Goal: Check status: Check status

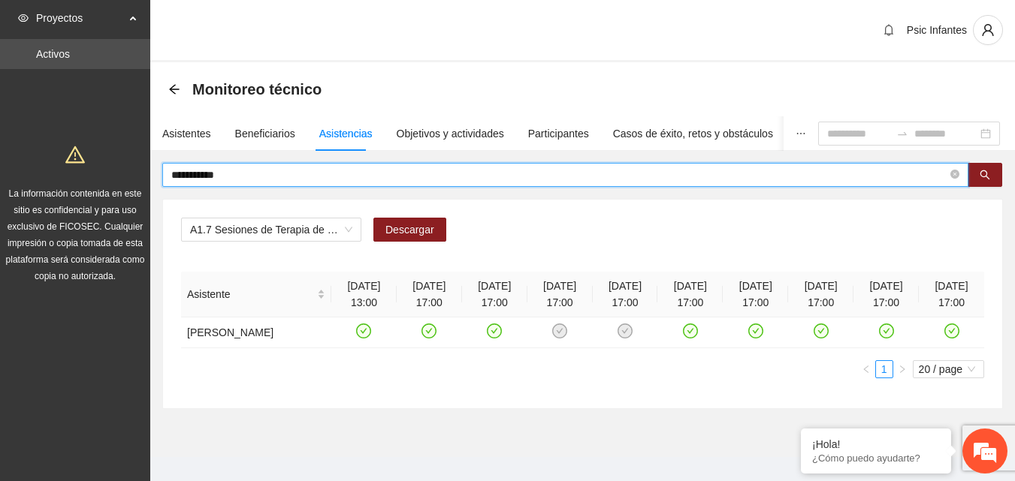
click at [134, 176] on section "**********" at bounding box center [507, 249] width 1015 height 499
drag, startPoint x: 282, startPoint y: 174, endPoint x: 161, endPoint y: 171, distance: 121.7
click at [161, 171] on div "A1.7 Sesiones de Terapia de Juego para niños y niñas Descargar Asistente 11/07/…" at bounding box center [582, 286] width 864 height 246
click at [303, 170] on input "text" at bounding box center [559, 175] width 776 height 17
click at [288, 177] on input "text" at bounding box center [559, 175] width 776 height 17
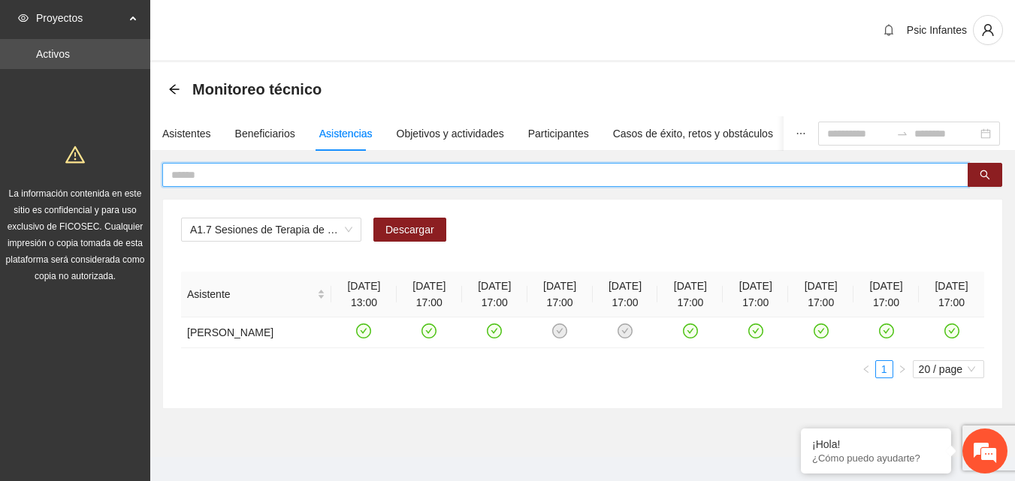
click at [287, 177] on input "text" at bounding box center [559, 175] width 776 height 17
click at [475, 71] on div "Monitoreo técnico" at bounding box center [582, 89] width 864 height 54
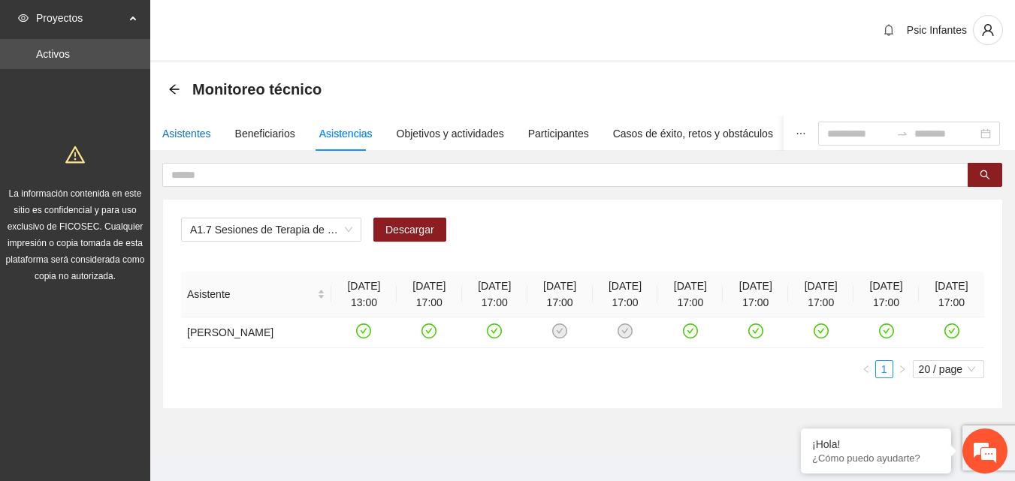
click at [185, 137] on div "Asistentes" at bounding box center [186, 133] width 49 height 17
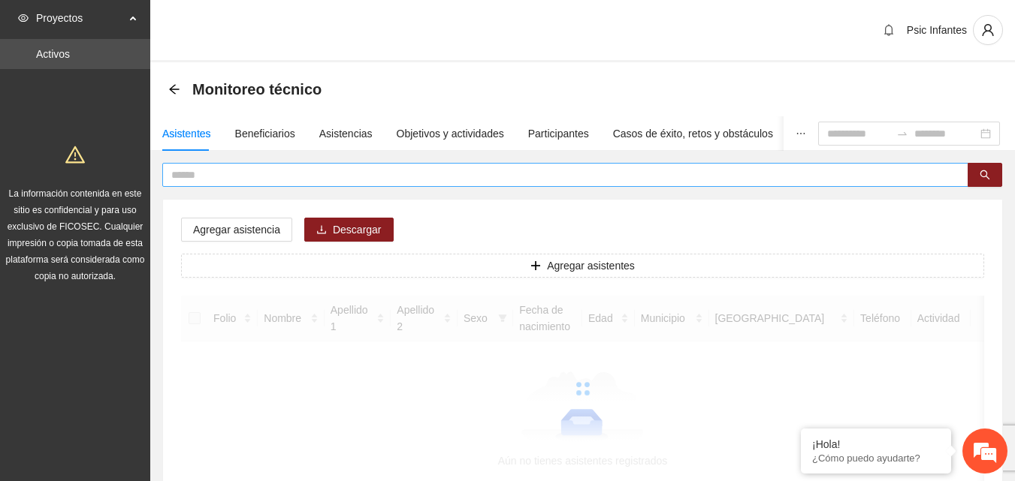
click at [209, 171] on input "text" at bounding box center [559, 175] width 776 height 17
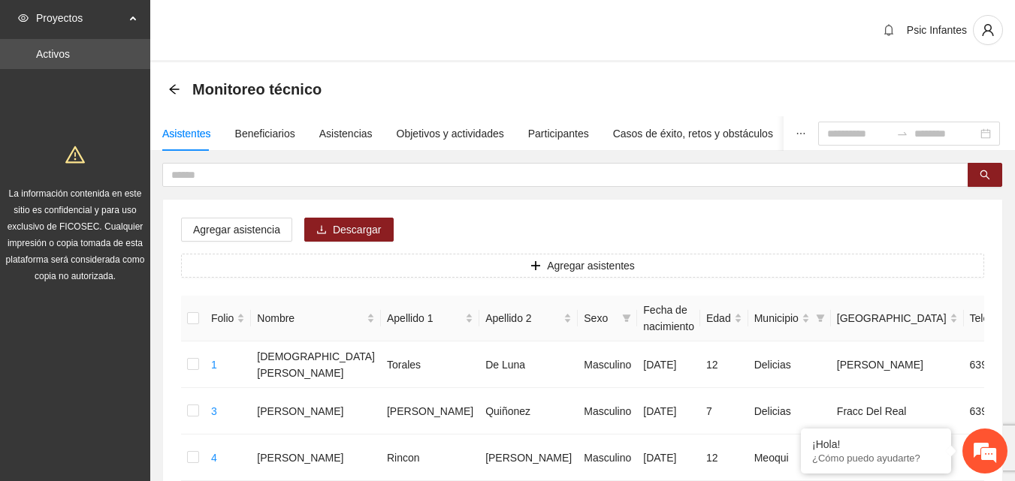
click at [265, 177] on input "text" at bounding box center [559, 175] width 776 height 17
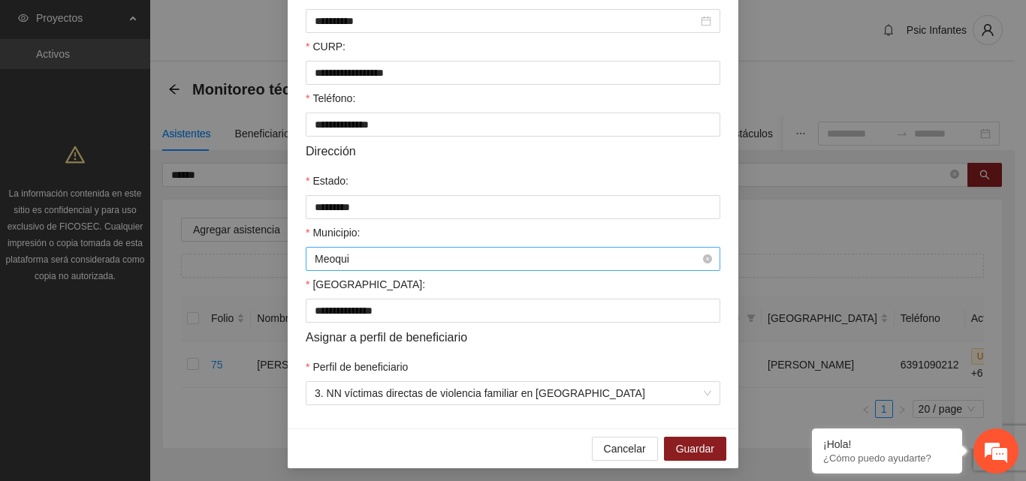
scroll to position [391, 0]
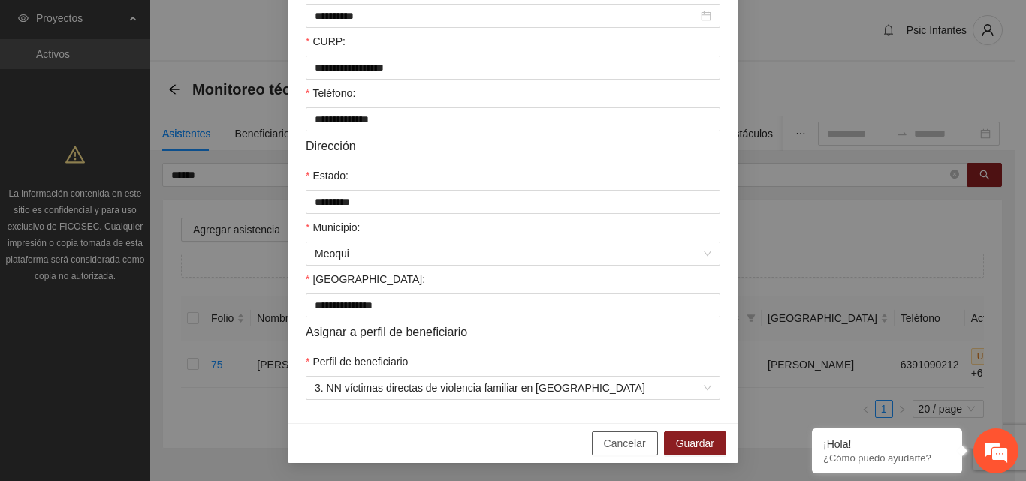
click at [626, 448] on span "Cancelar" at bounding box center [625, 444] width 42 height 17
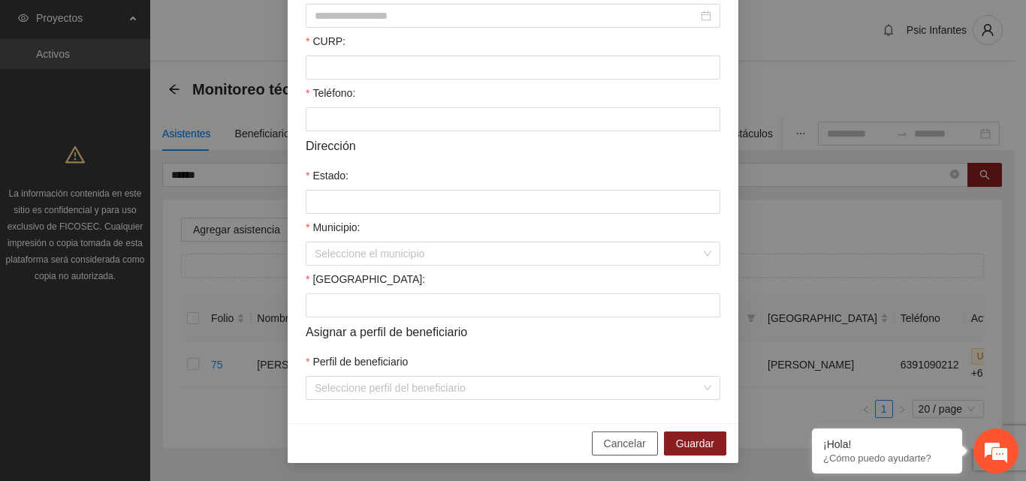
scroll to position [316, 0]
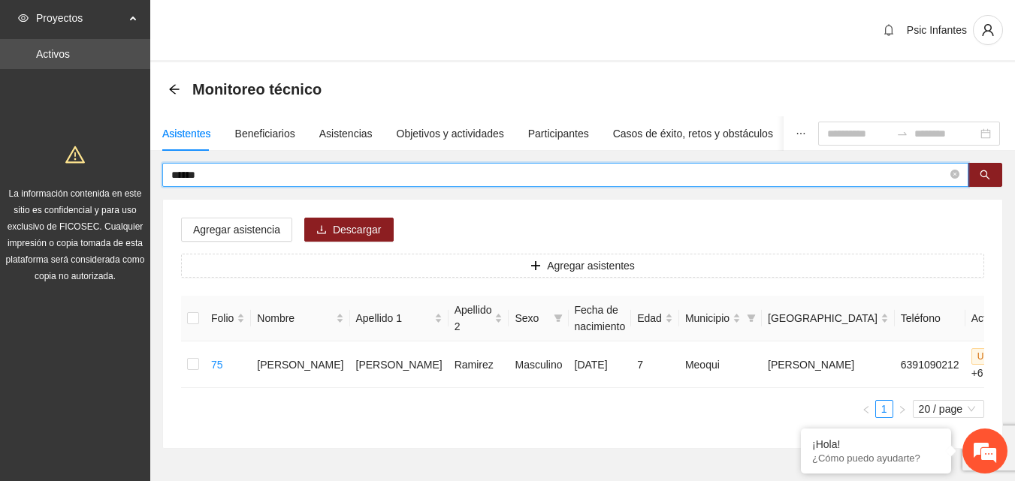
drag, startPoint x: 225, startPoint y: 172, endPoint x: 146, endPoint y: 182, distance: 79.5
click at [146, 182] on section "Proyectos Activos La información contenida en este sitio es confidencial y para…" at bounding box center [507, 269] width 1015 height 539
type input "******"
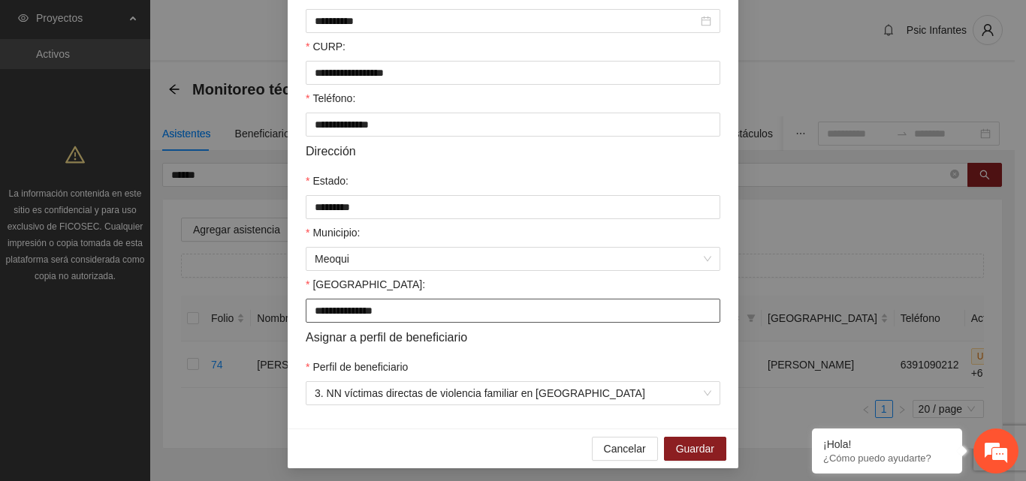
scroll to position [391, 0]
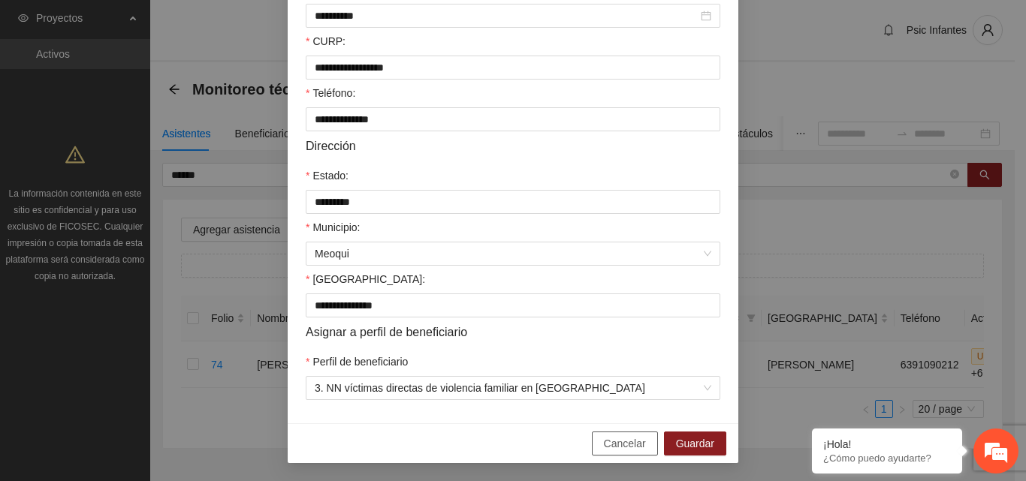
click at [609, 449] on span "Cancelar" at bounding box center [625, 444] width 42 height 17
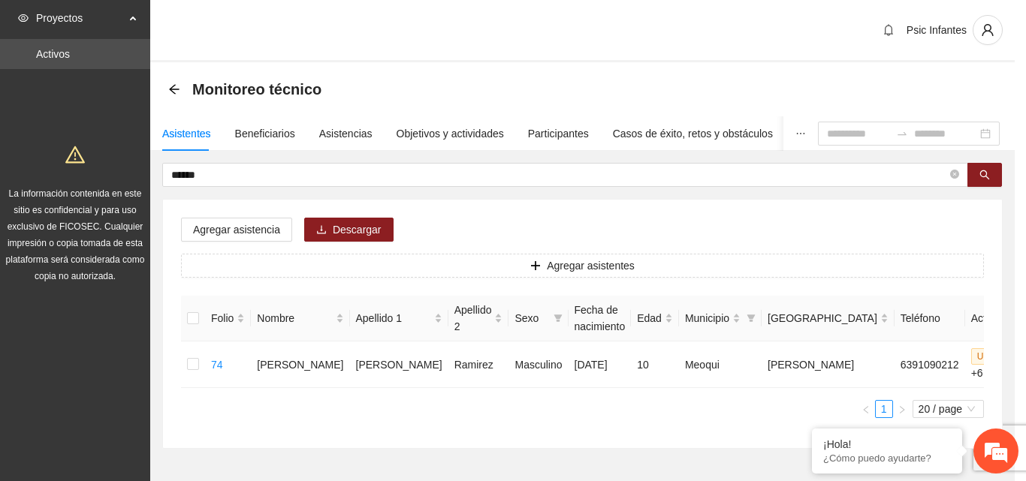
scroll to position [316, 0]
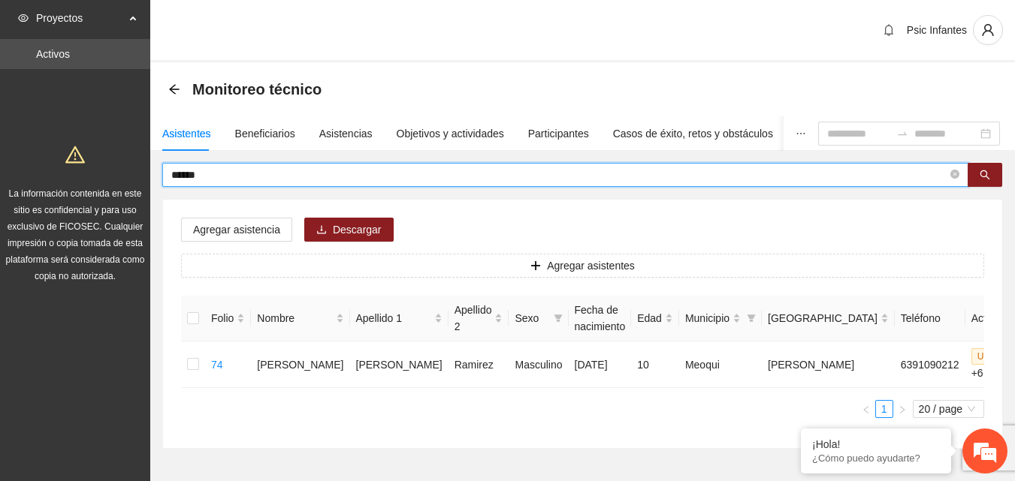
drag, startPoint x: 220, startPoint y: 175, endPoint x: 171, endPoint y: 174, distance: 48.8
click at [171, 174] on input "******" at bounding box center [559, 175] width 776 height 17
click at [538, 185] on span at bounding box center [565, 175] width 806 height 24
click at [531, 166] on span at bounding box center [565, 175] width 806 height 24
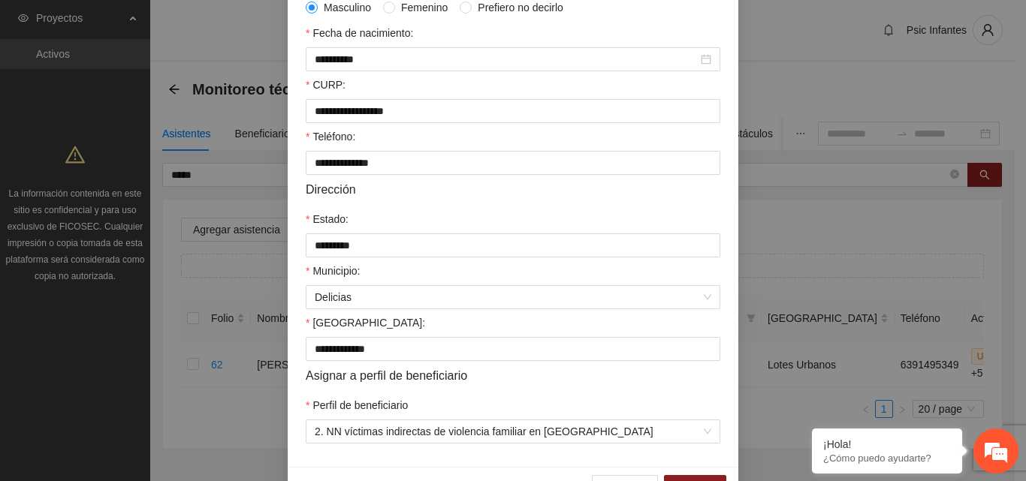
scroll to position [391, 0]
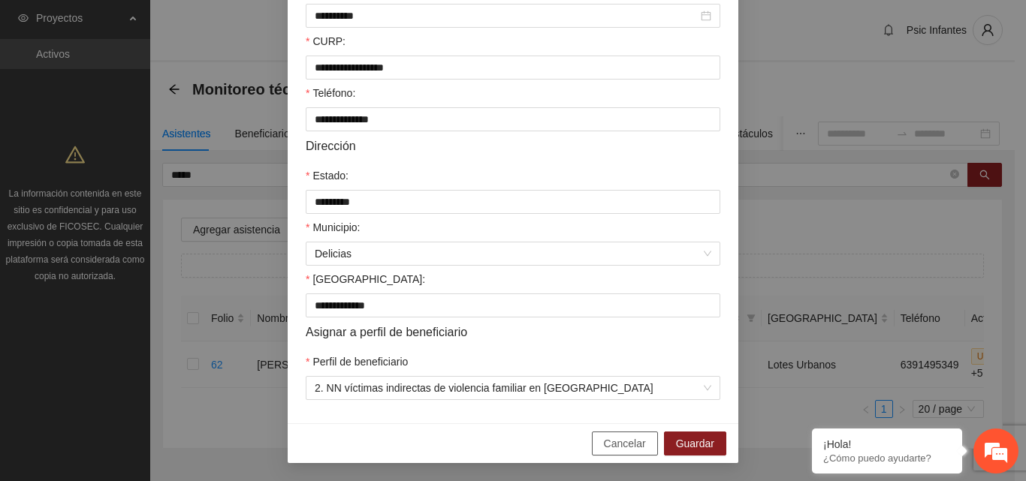
click at [604, 450] on span "Cancelar" at bounding box center [625, 444] width 42 height 17
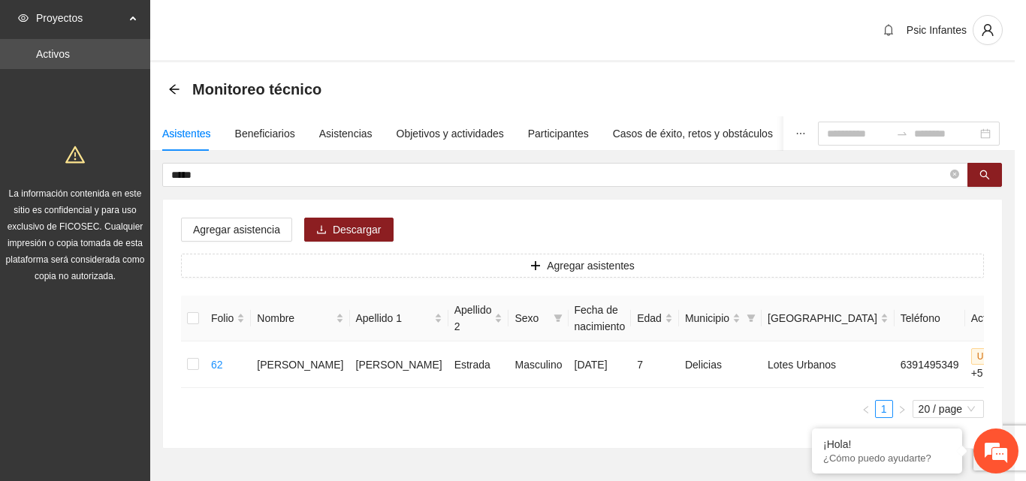
scroll to position [316, 0]
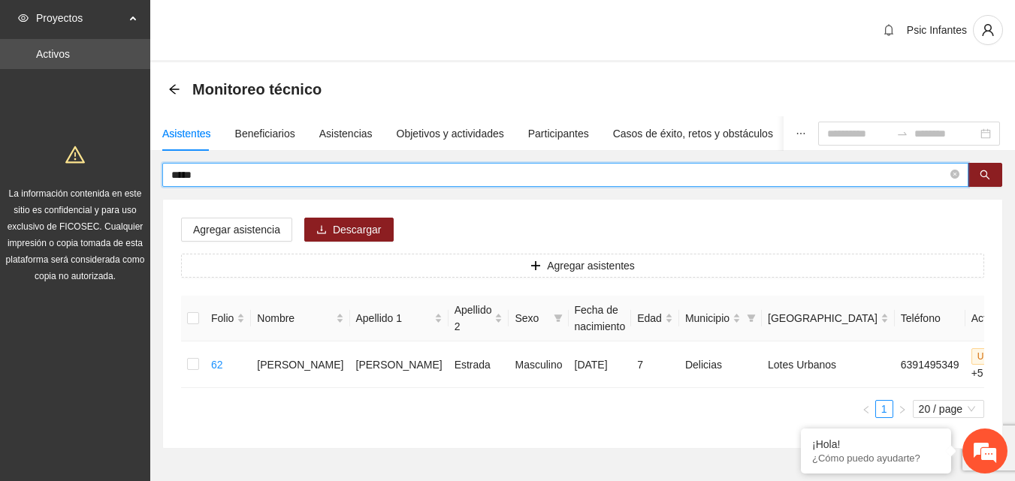
drag, startPoint x: 216, startPoint y: 179, endPoint x: 158, endPoint y: 173, distance: 57.3
click at [158, 173] on div "***** Agregar asistencia Descargar Agregar asistentes Folio Nombre Apellido 1 A…" at bounding box center [582, 306] width 864 height 286
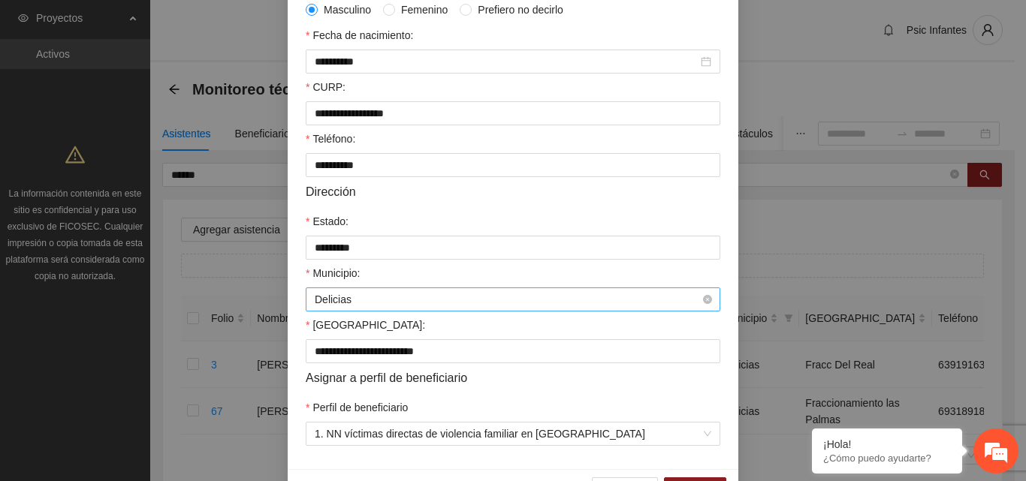
scroll to position [391, 0]
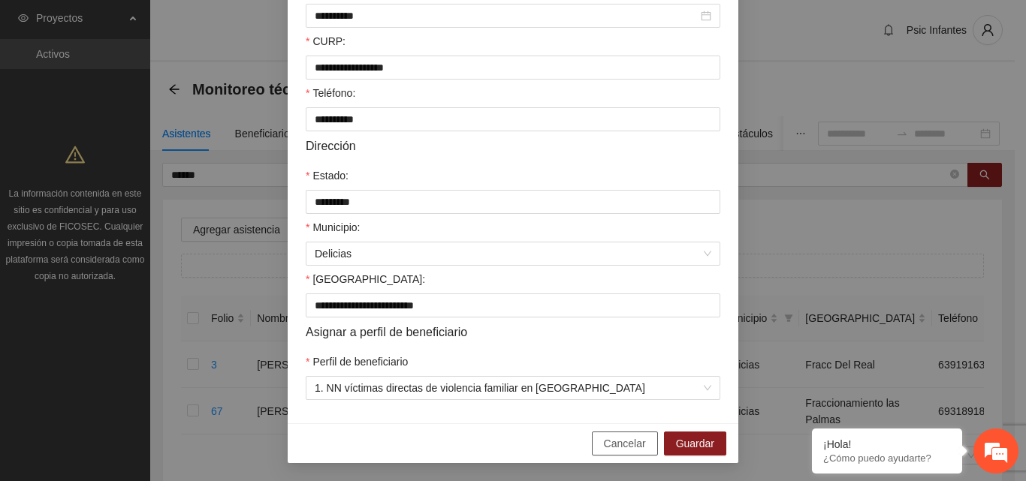
click at [598, 448] on button "Cancelar" at bounding box center [625, 444] width 66 height 24
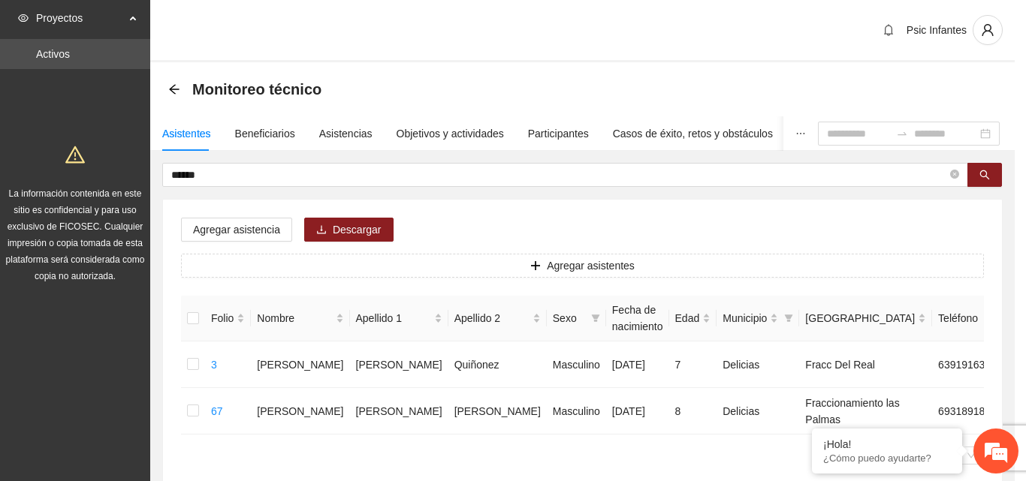
scroll to position [316, 0]
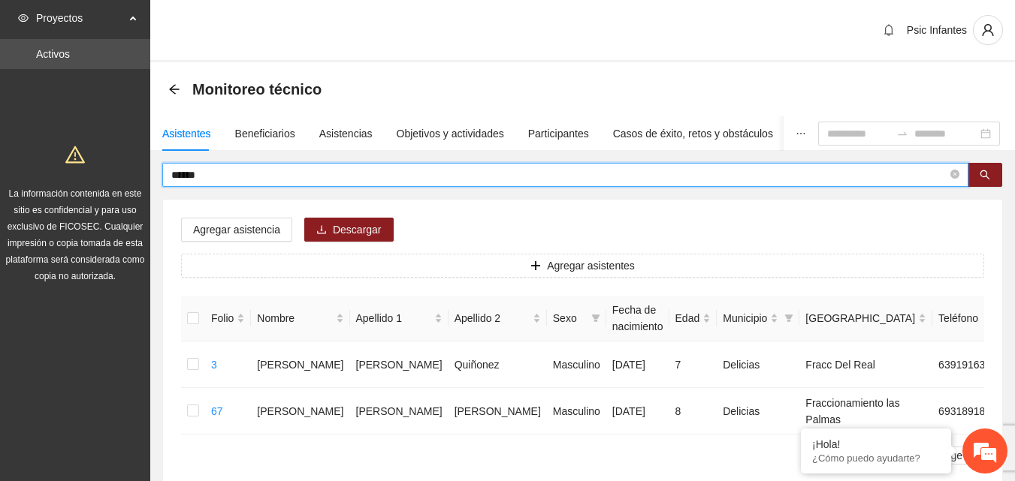
drag, startPoint x: 222, startPoint y: 179, endPoint x: 161, endPoint y: 179, distance: 60.1
click at [161, 179] on div "****** Agregar asistencia Descargar Agregar asistentes Folio Nombre Apellido 1 …" at bounding box center [582, 329] width 864 height 333
type input "**********"
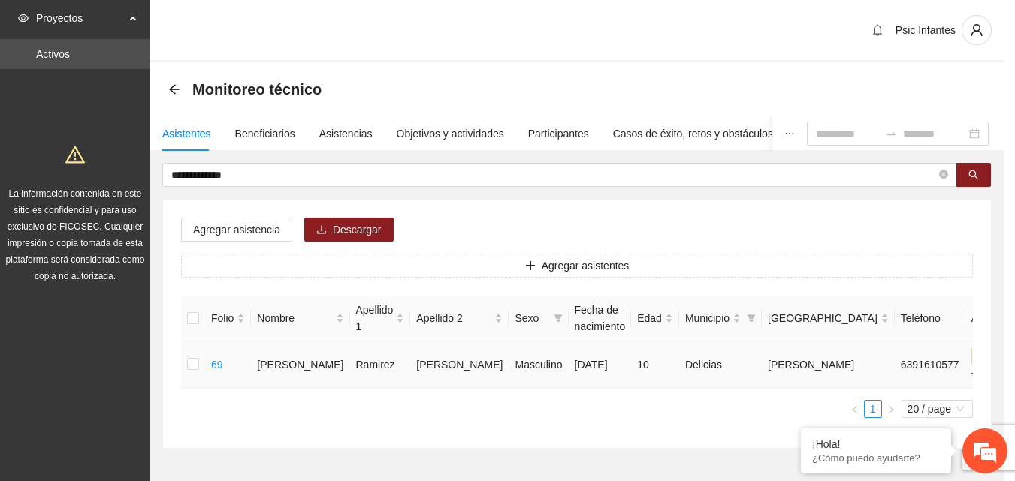
type input "**********"
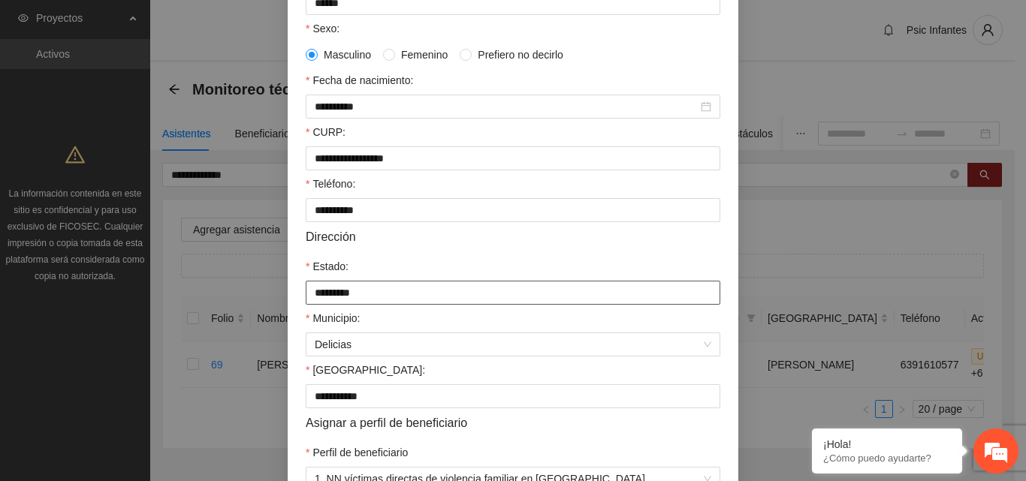
scroll to position [391, 0]
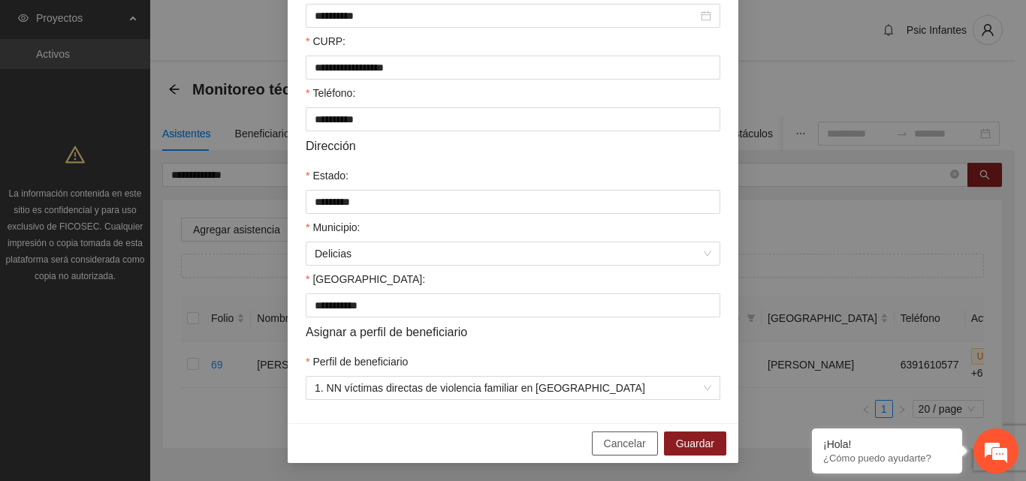
click at [623, 452] on span "Cancelar" at bounding box center [625, 444] width 42 height 17
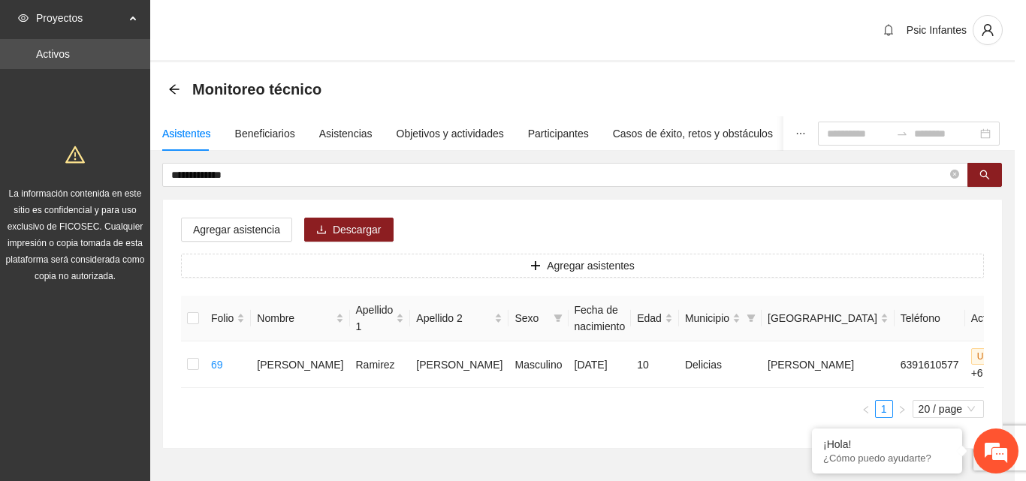
scroll to position [316, 0]
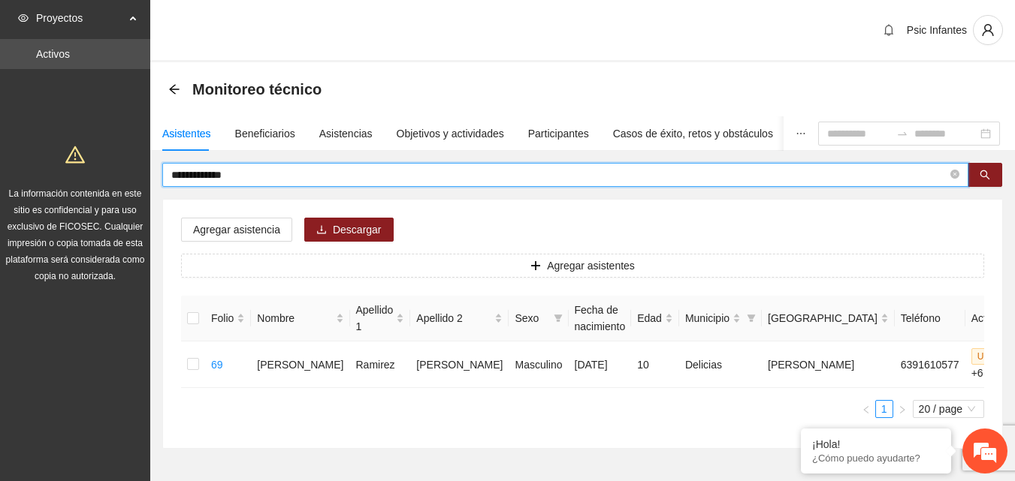
drag, startPoint x: 265, startPoint y: 179, endPoint x: 159, endPoint y: 178, distance: 105.9
click at [159, 178] on div "**********" at bounding box center [582, 306] width 864 height 286
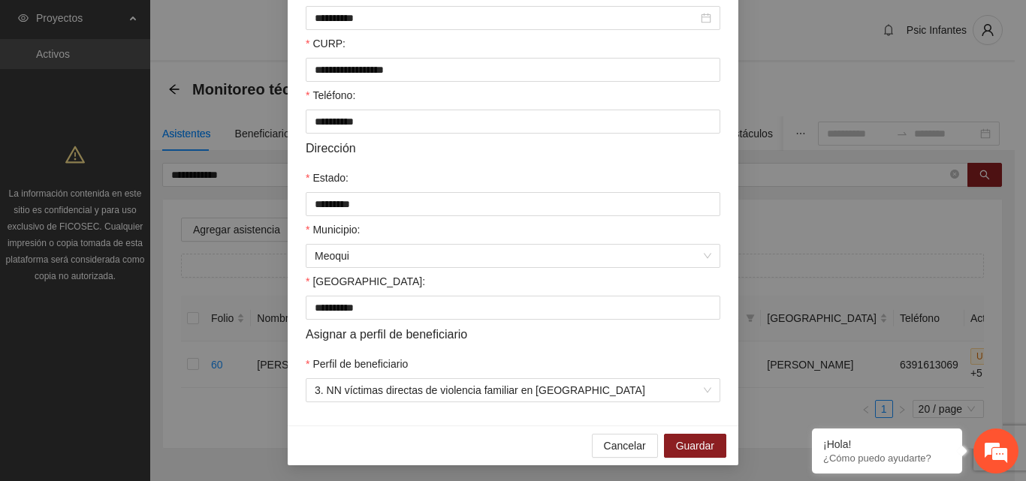
scroll to position [391, 0]
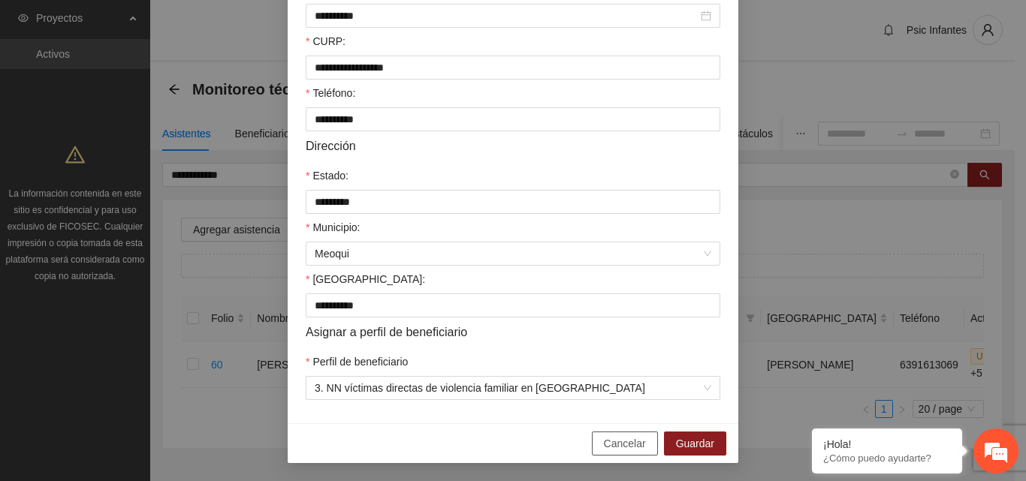
click at [618, 448] on span "Cancelar" at bounding box center [625, 444] width 42 height 17
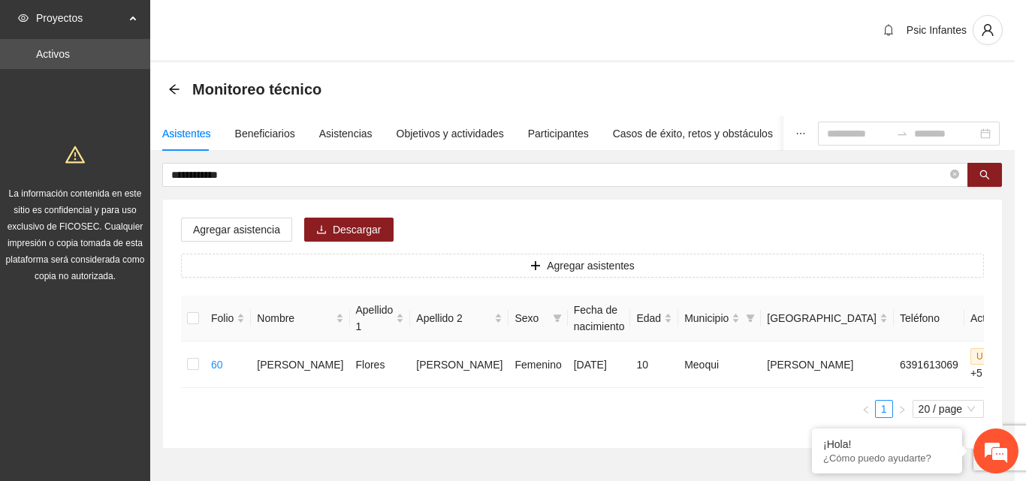
scroll to position [316, 0]
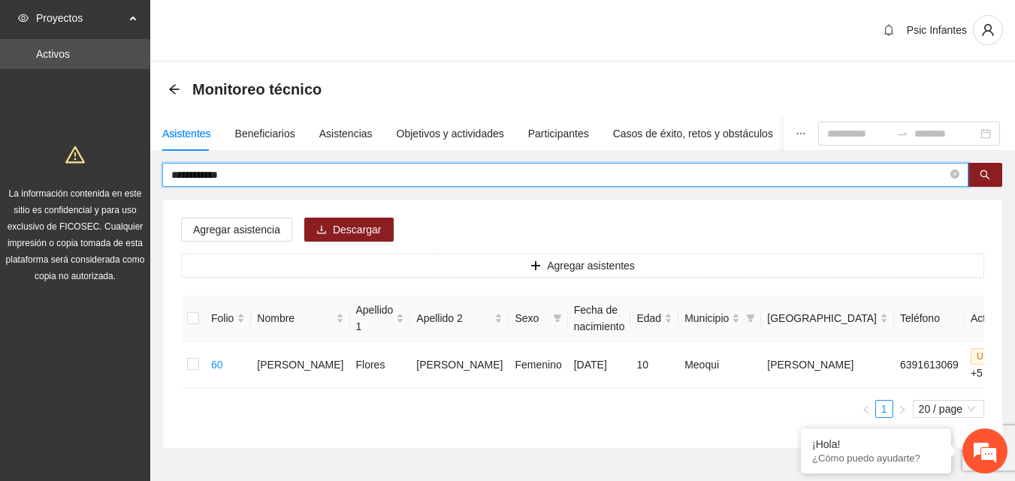
drag, startPoint x: 243, startPoint y: 178, endPoint x: 149, endPoint y: 183, distance: 94.8
click at [149, 183] on section "**********" at bounding box center [507, 269] width 1015 height 539
type input "******"
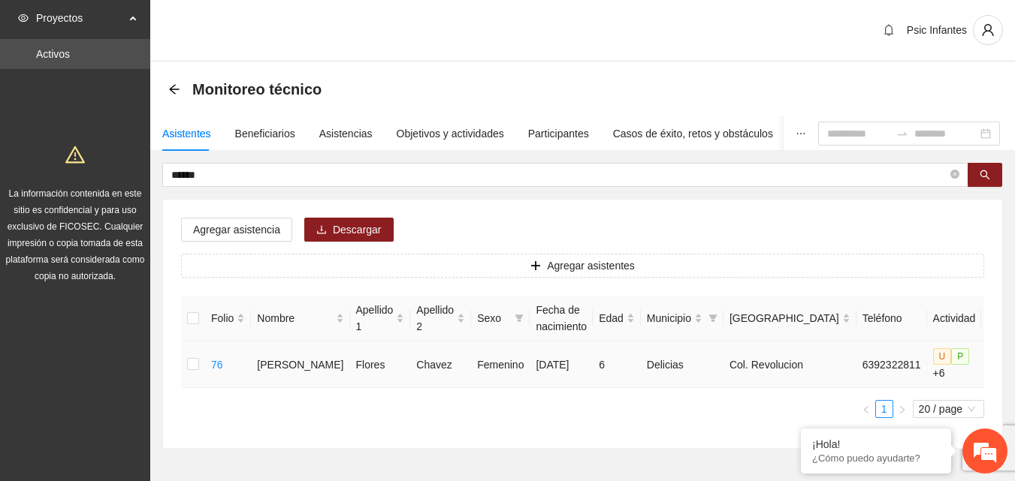
click at [993, 362] on icon "edit" at bounding box center [999, 365] width 12 height 12
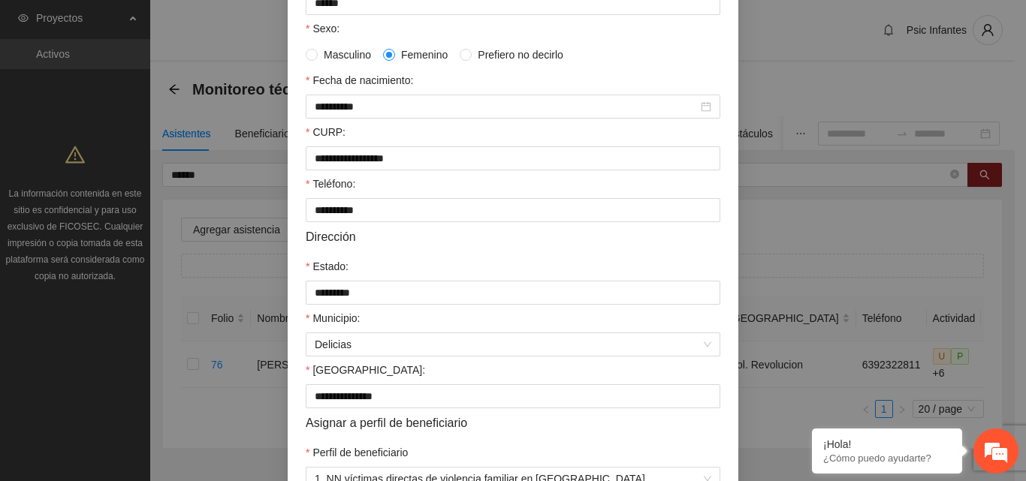
scroll to position [391, 0]
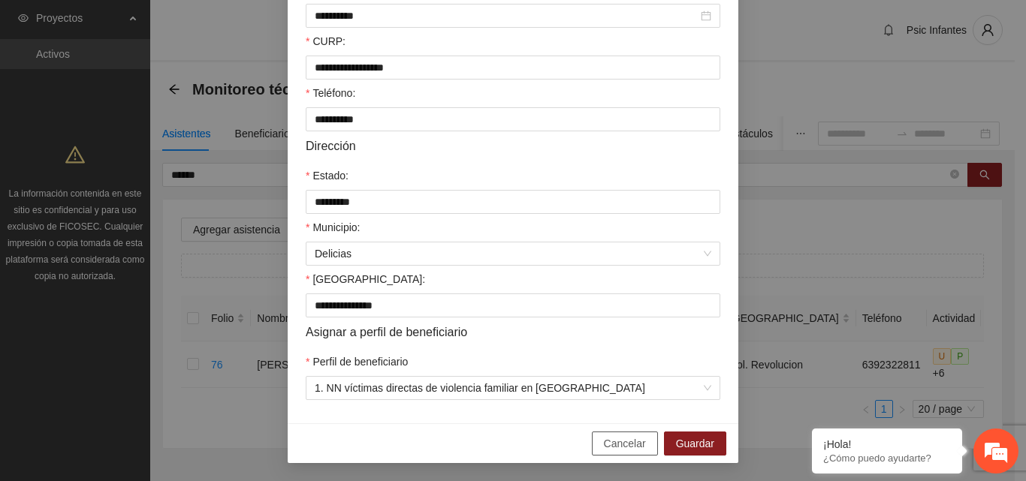
click at [609, 440] on span "Cancelar" at bounding box center [625, 444] width 42 height 17
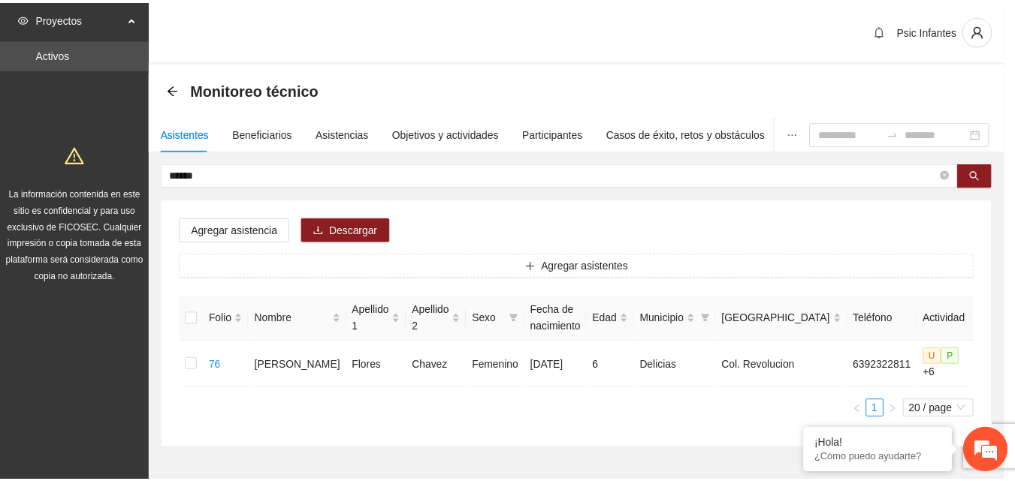
scroll to position [316, 0]
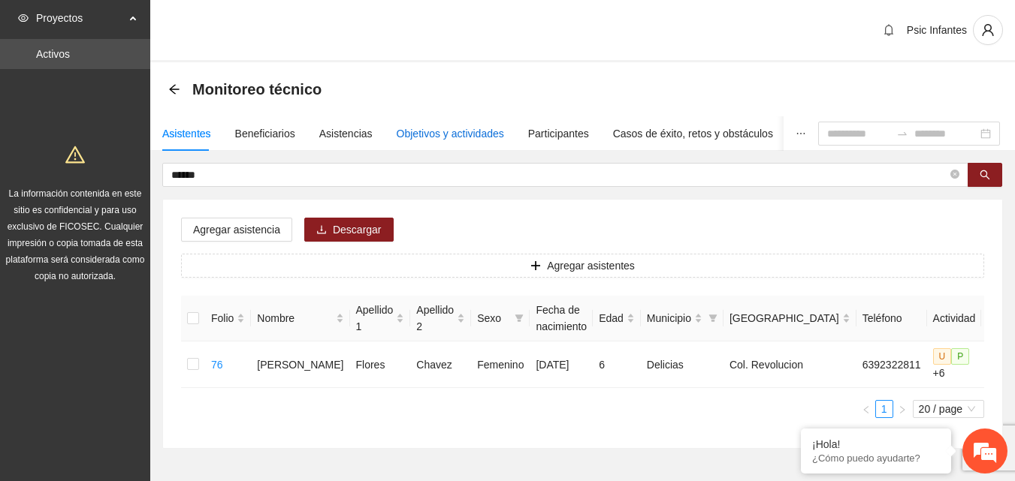
click at [452, 137] on div "Objetivos y actividades" at bounding box center [450, 133] width 107 height 17
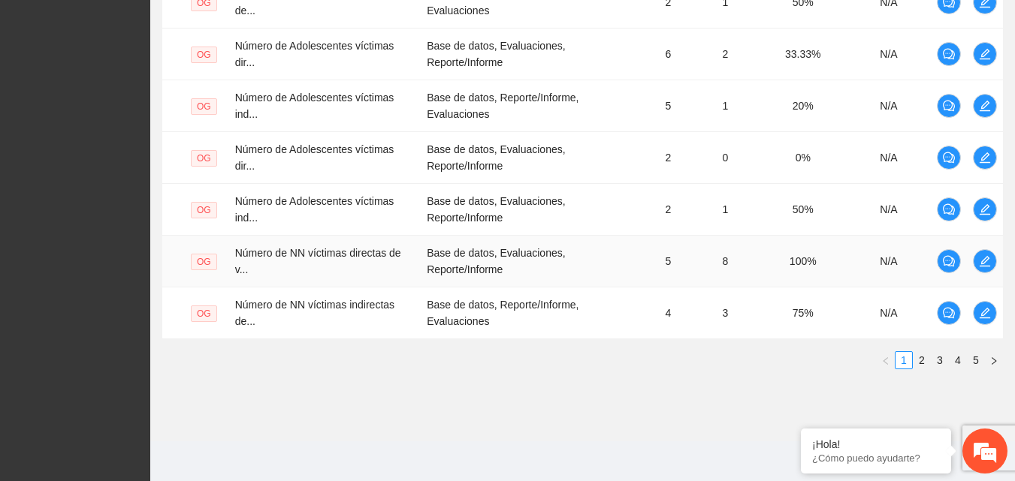
scroll to position [592, 0]
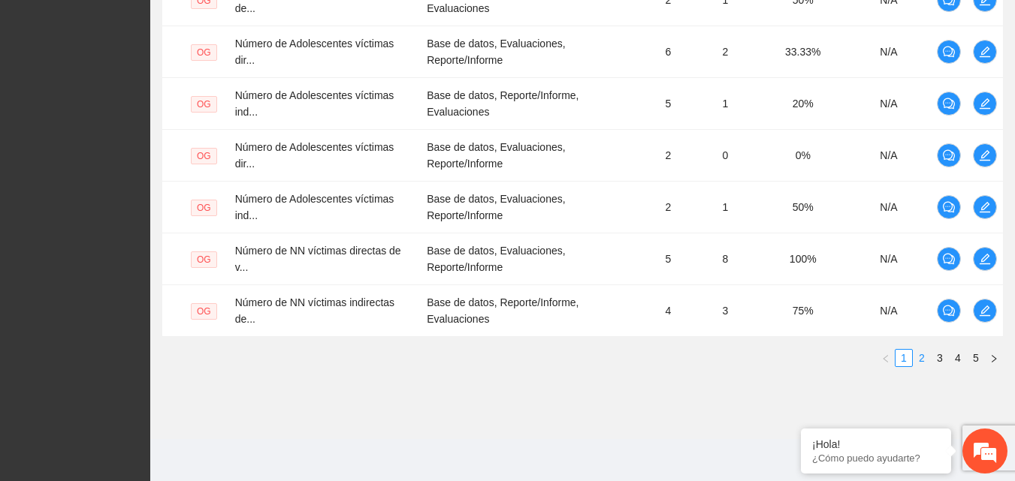
click at [924, 355] on link "2" at bounding box center [921, 358] width 17 height 17
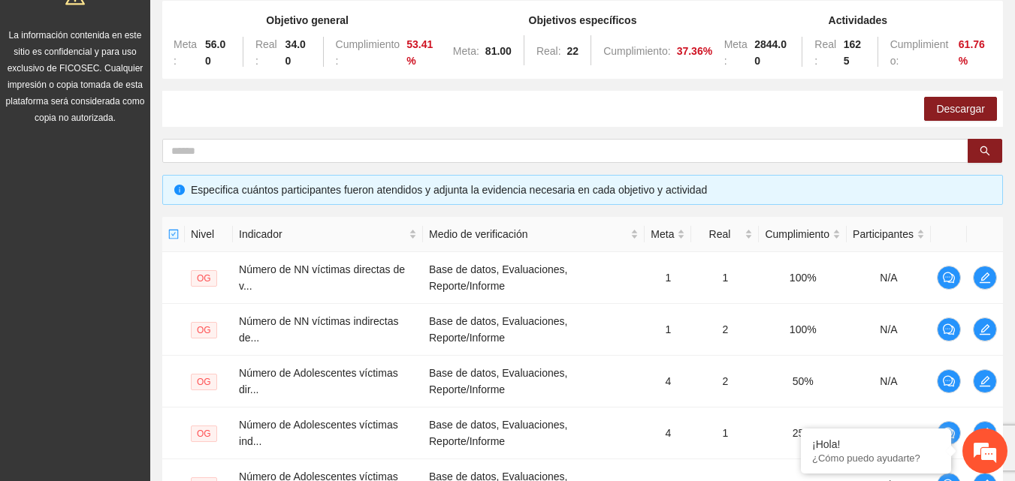
scroll to position [123, 0]
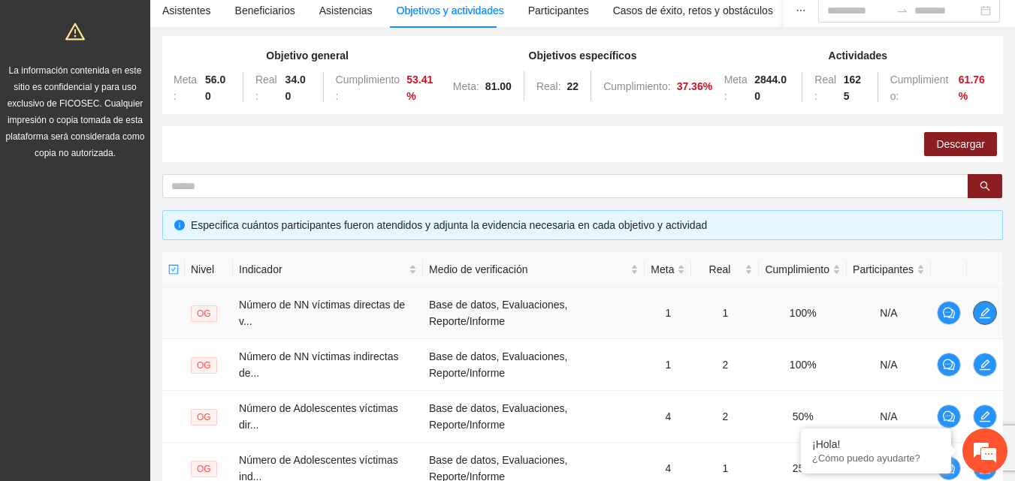
click at [979, 317] on icon "edit" at bounding box center [985, 313] width 12 height 12
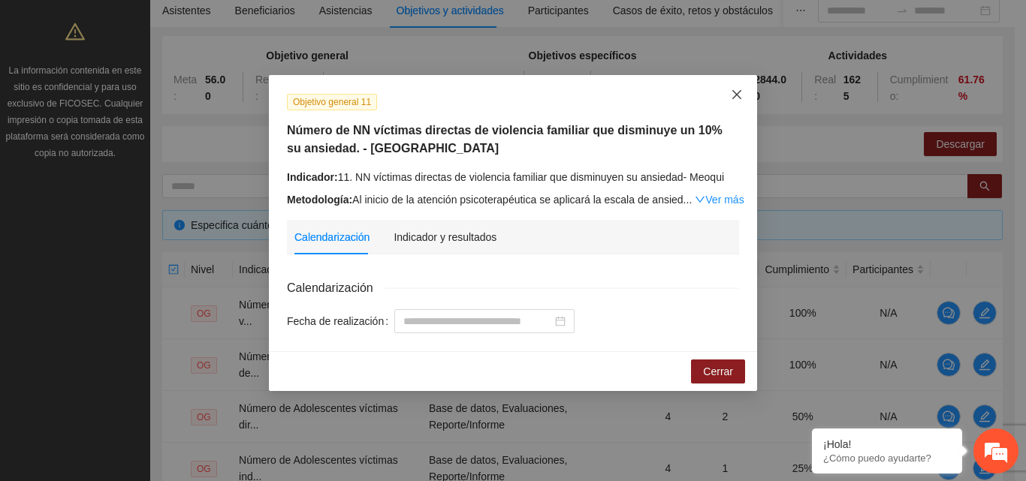
click at [736, 94] on icon "close" at bounding box center [736, 94] width 9 height 9
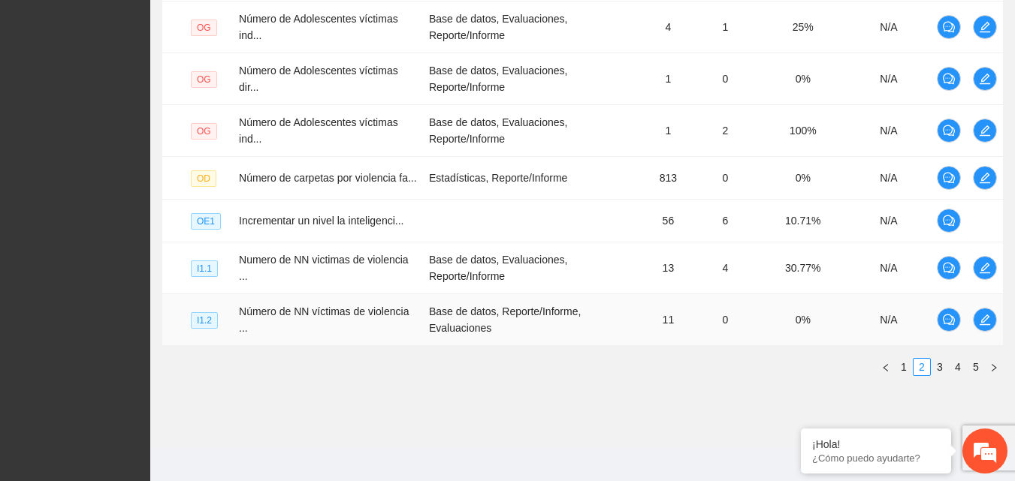
scroll to position [574, 0]
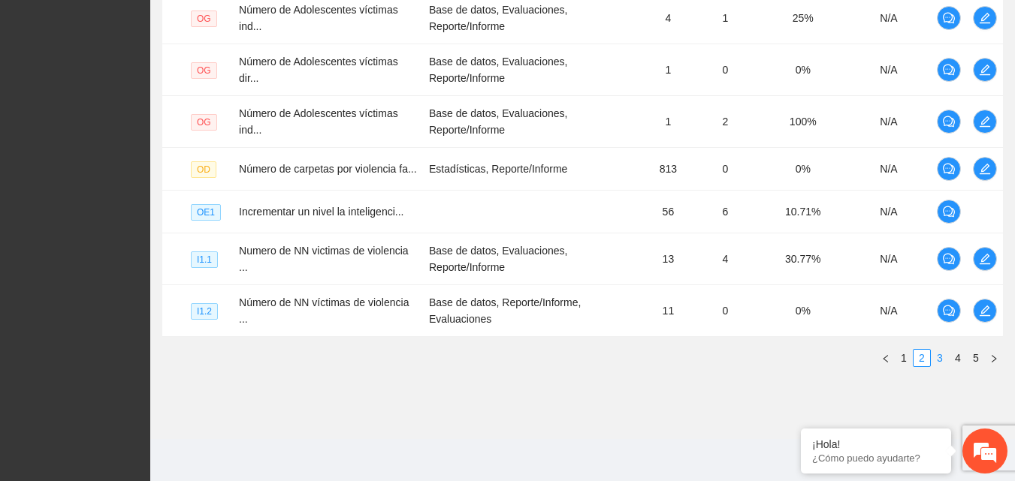
click at [938, 357] on link "3" at bounding box center [939, 358] width 17 height 17
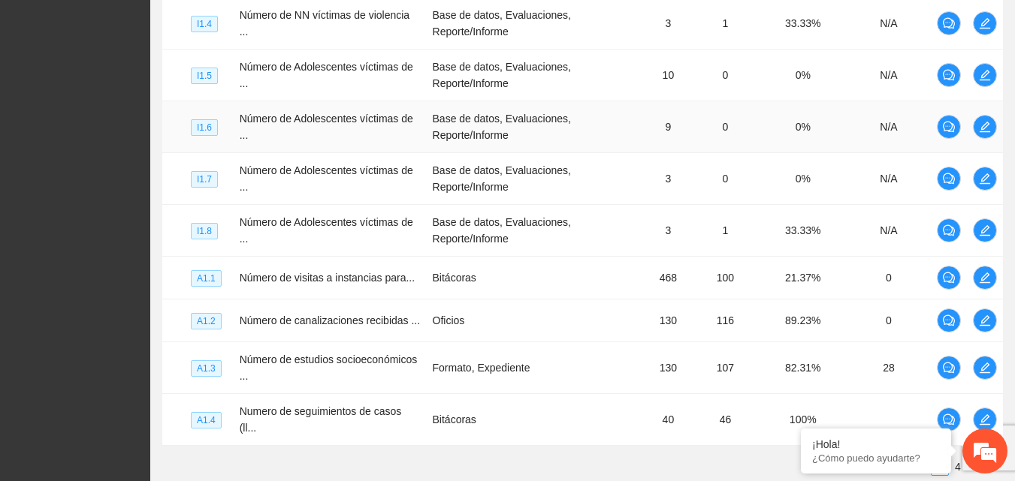
scroll to position [526, 0]
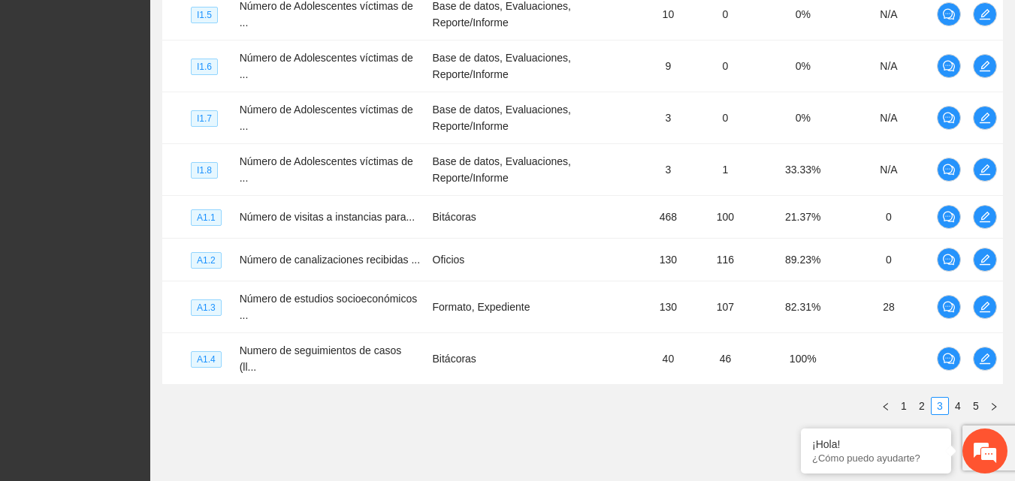
click at [959, 403] on link "4" at bounding box center [957, 406] width 17 height 17
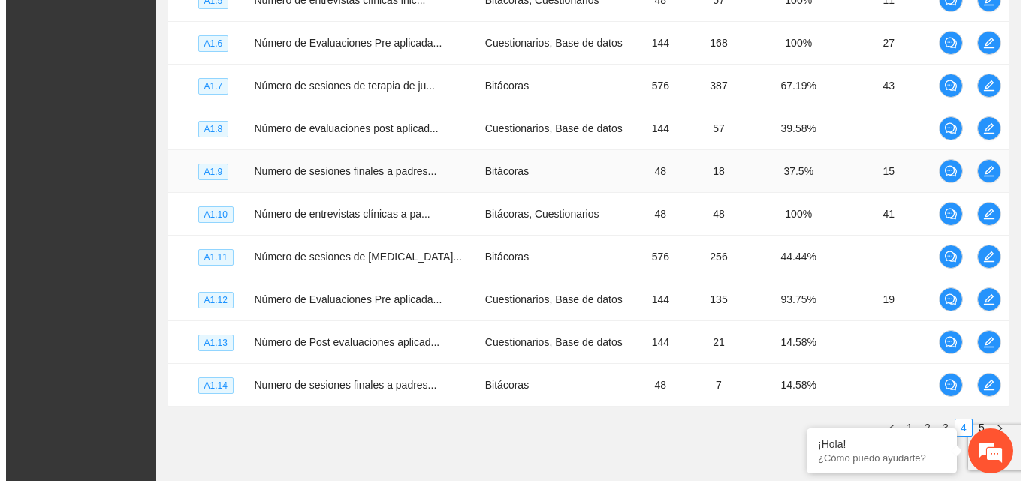
scroll to position [351, 0]
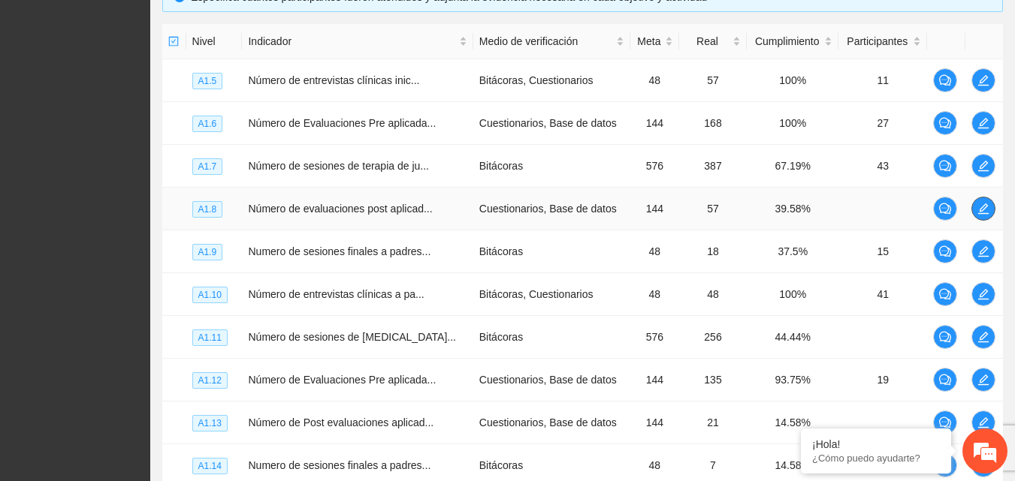
click at [979, 210] on icon "edit" at bounding box center [983, 209] width 12 height 12
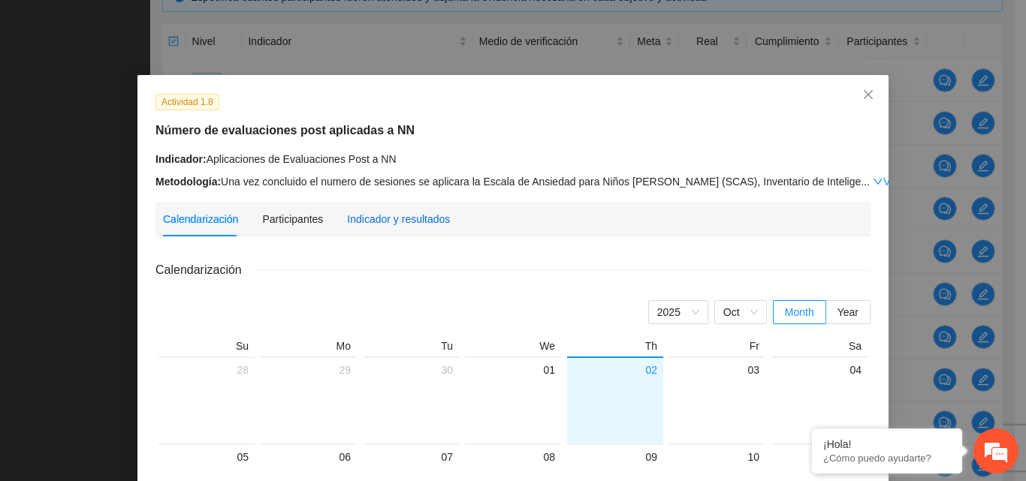
click at [389, 225] on div "Indicador y resultados" at bounding box center [398, 219] width 103 height 17
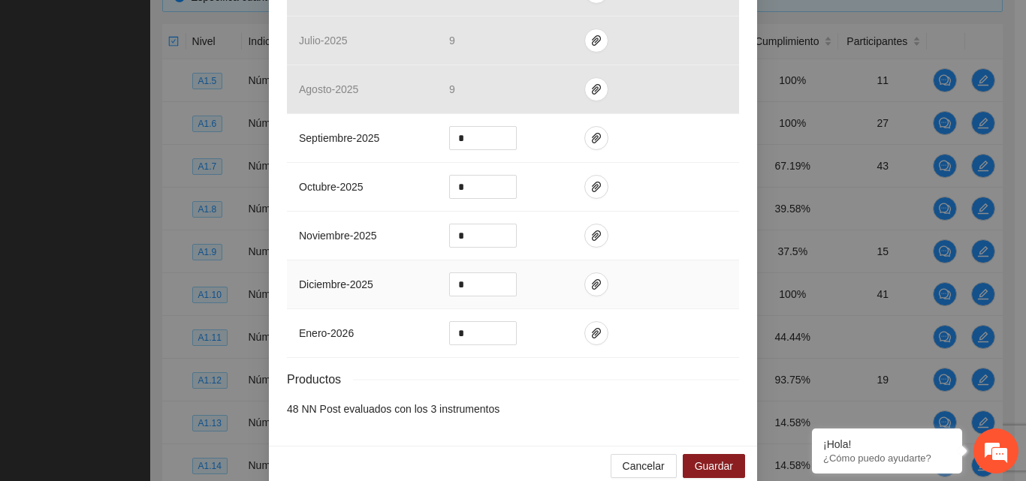
scroll to position [495, 0]
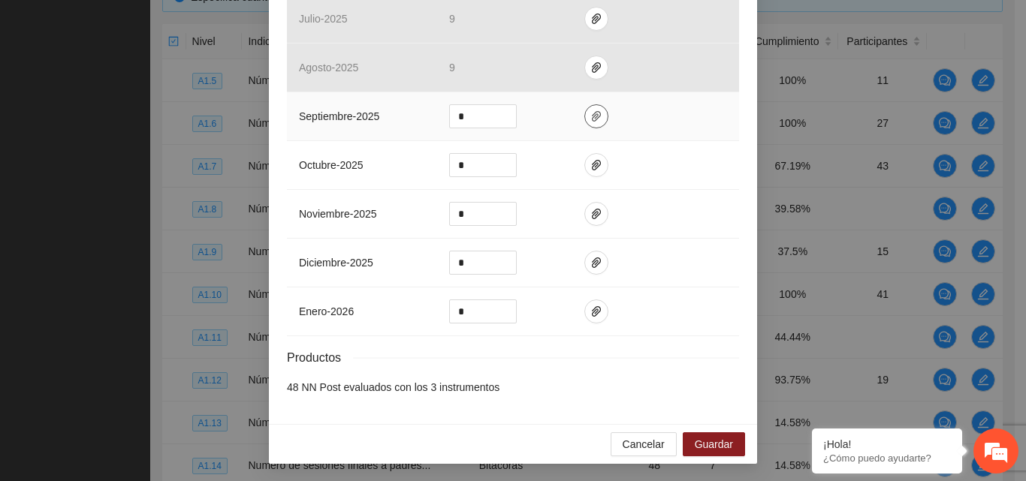
click at [592, 120] on icon "paper-clip" at bounding box center [596, 116] width 9 height 11
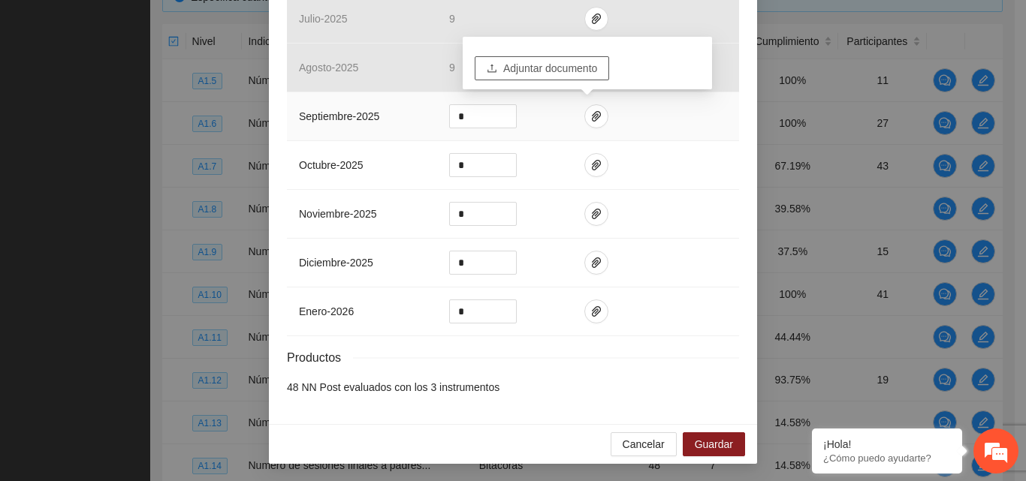
click at [563, 67] on span "Adjuntar documento" at bounding box center [550, 68] width 94 height 17
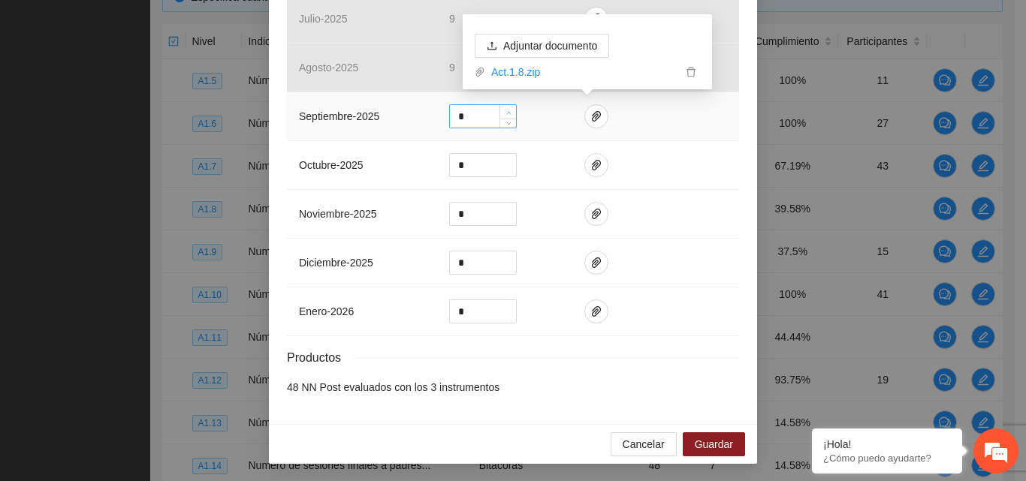
click at [506, 110] on icon "up" at bounding box center [508, 112] width 5 height 5
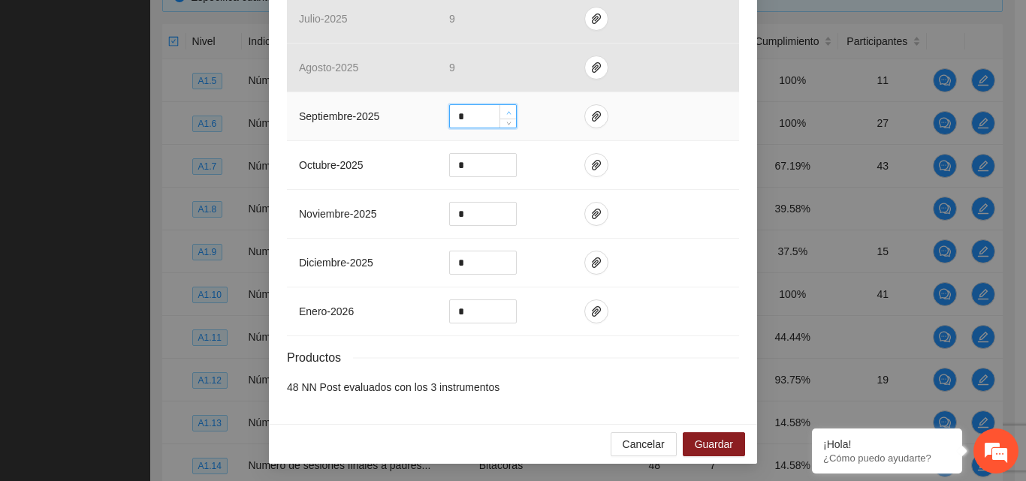
click at [506, 110] on icon "up" at bounding box center [508, 112] width 5 height 5
type input "*"
click at [506, 110] on icon "up" at bounding box center [508, 112] width 5 height 5
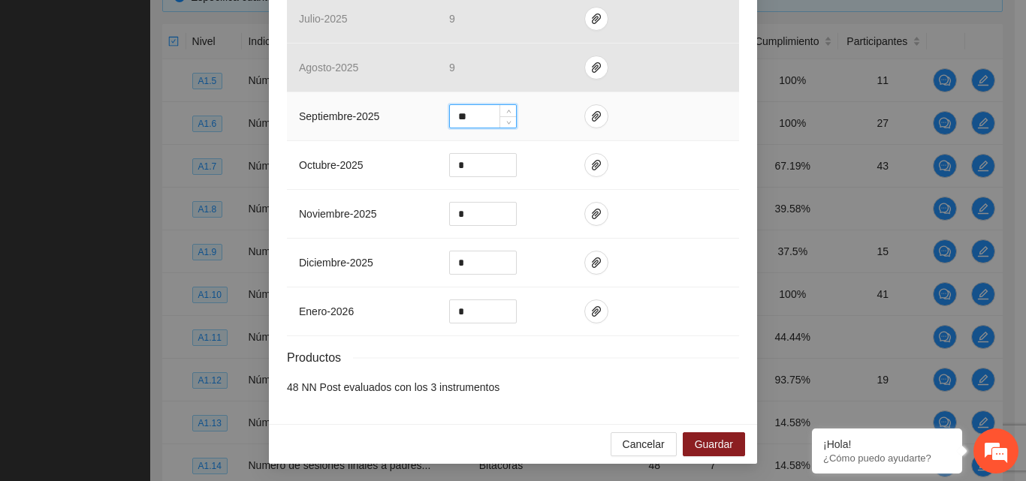
type input "**"
click at [702, 450] on span "Guardar" at bounding box center [714, 444] width 38 height 17
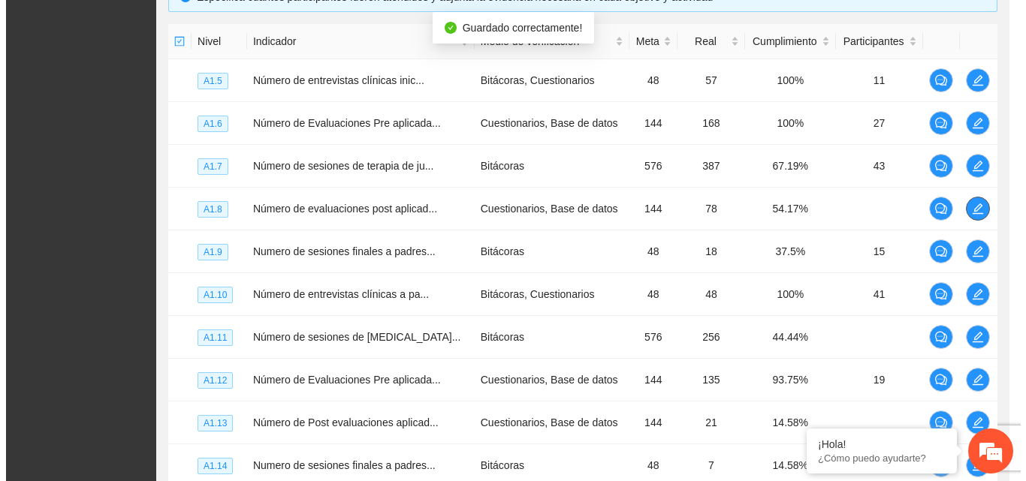
scroll to position [0, 0]
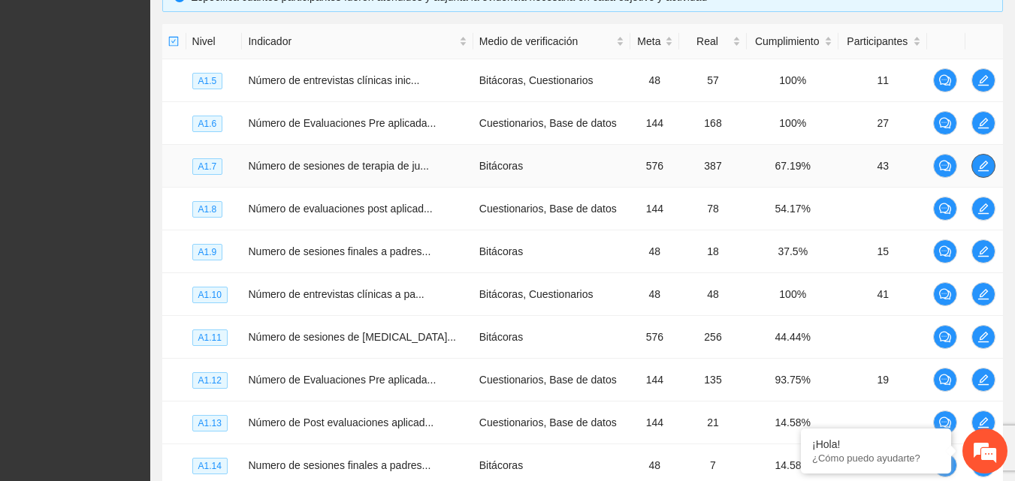
click at [985, 166] on icon "edit" at bounding box center [983, 166] width 12 height 12
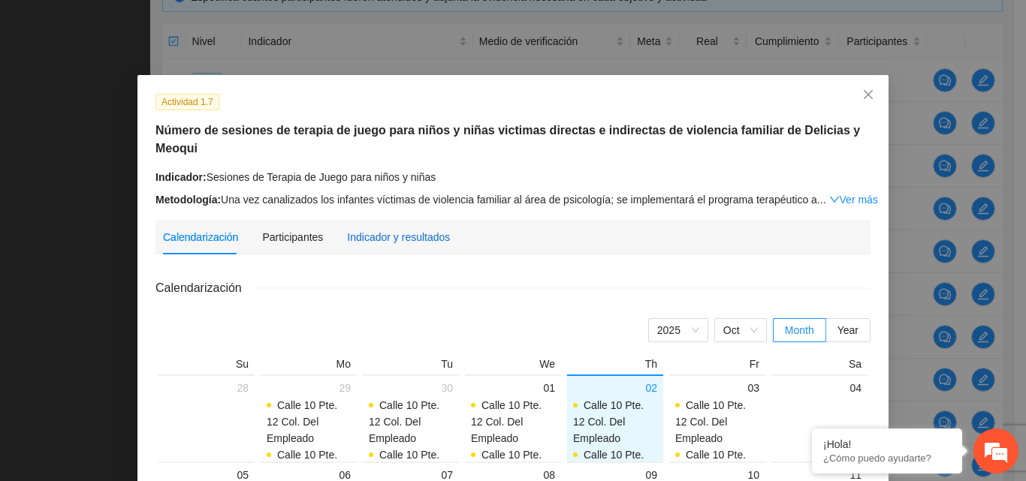
click at [412, 229] on div "Indicador y resultados" at bounding box center [398, 237] width 103 height 17
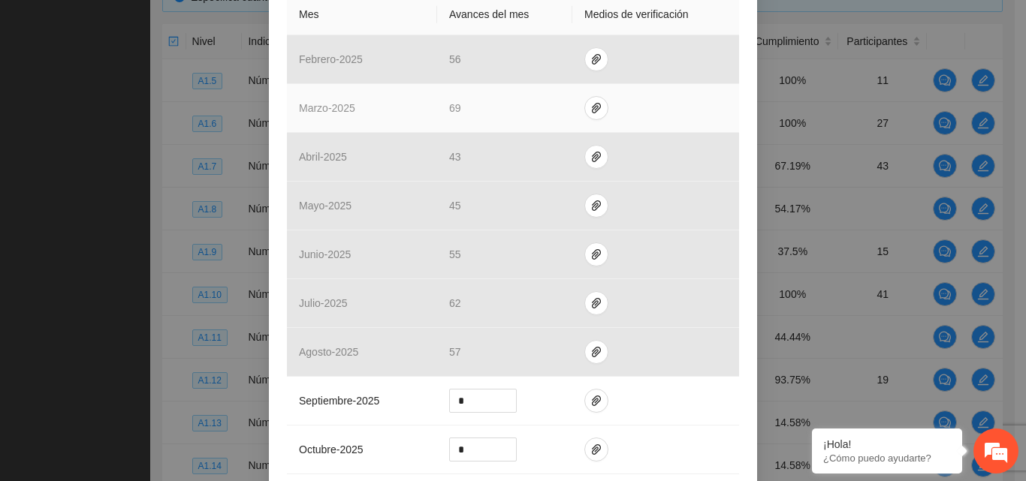
scroll to position [375, 0]
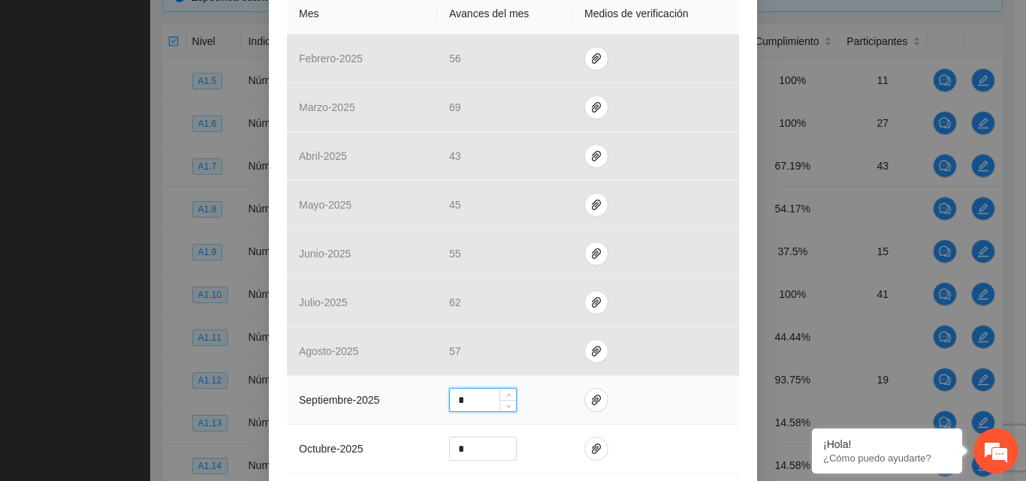
click at [458, 411] on input "*" at bounding box center [483, 400] width 66 height 23
drag, startPoint x: 463, startPoint y: 403, endPoint x: 411, endPoint y: 390, distance: 53.4
click at [411, 390] on tr "septiembre - 2025 *" at bounding box center [513, 400] width 452 height 49
type input "**"
click at [590, 397] on icon "paper-clip" at bounding box center [596, 400] width 12 height 12
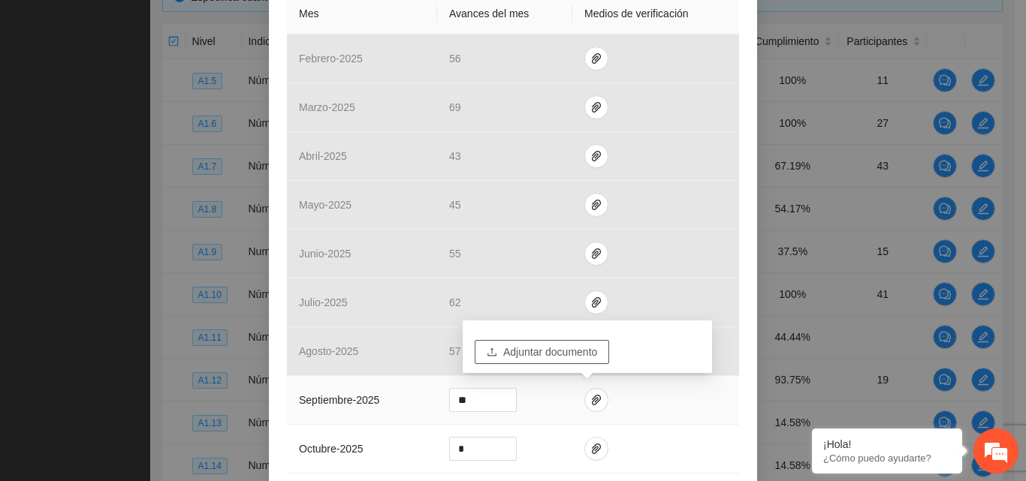
click at [568, 345] on span "Adjuntar documento" at bounding box center [550, 352] width 94 height 17
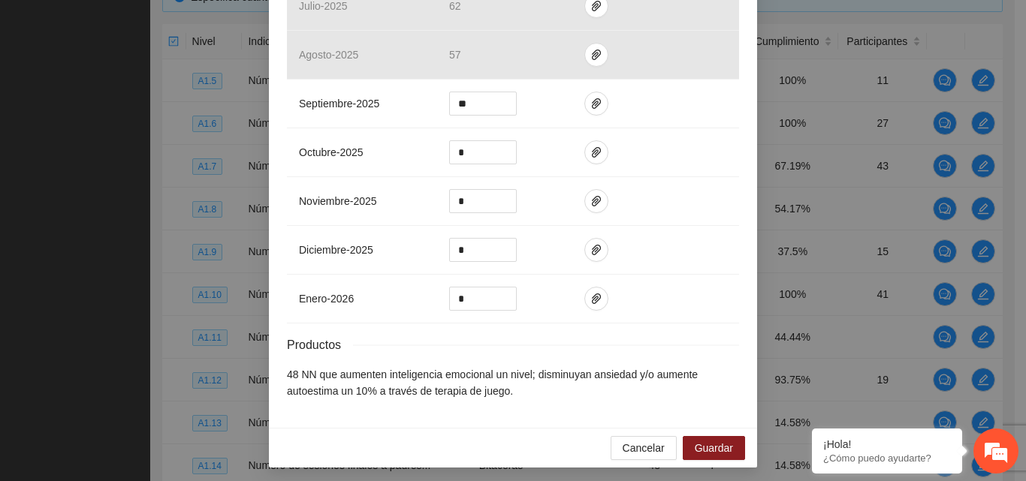
scroll to position [676, 0]
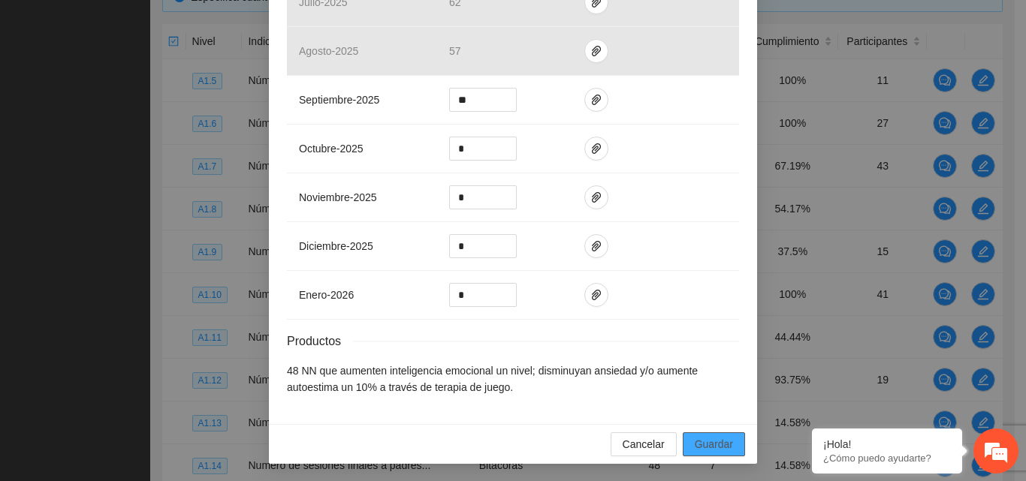
click at [716, 451] on span "Guardar" at bounding box center [714, 444] width 38 height 17
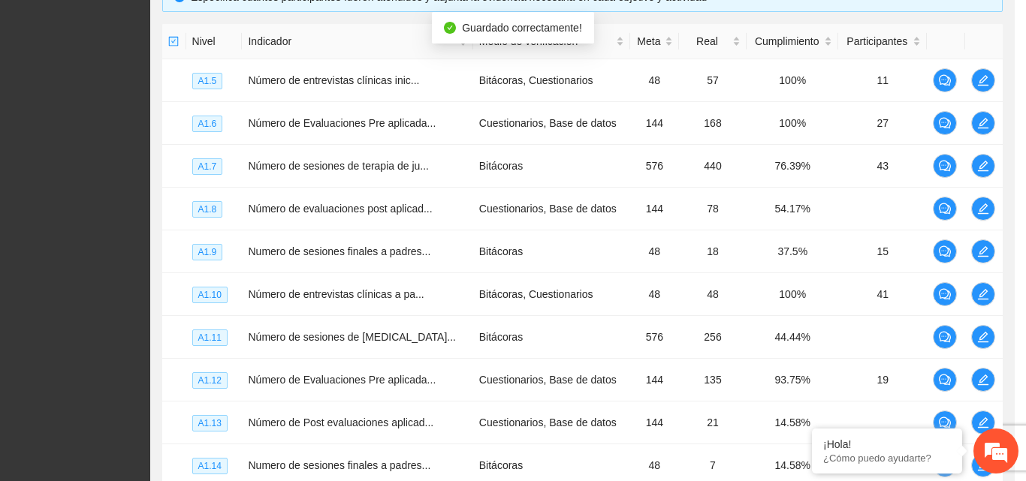
scroll to position [601, 0]
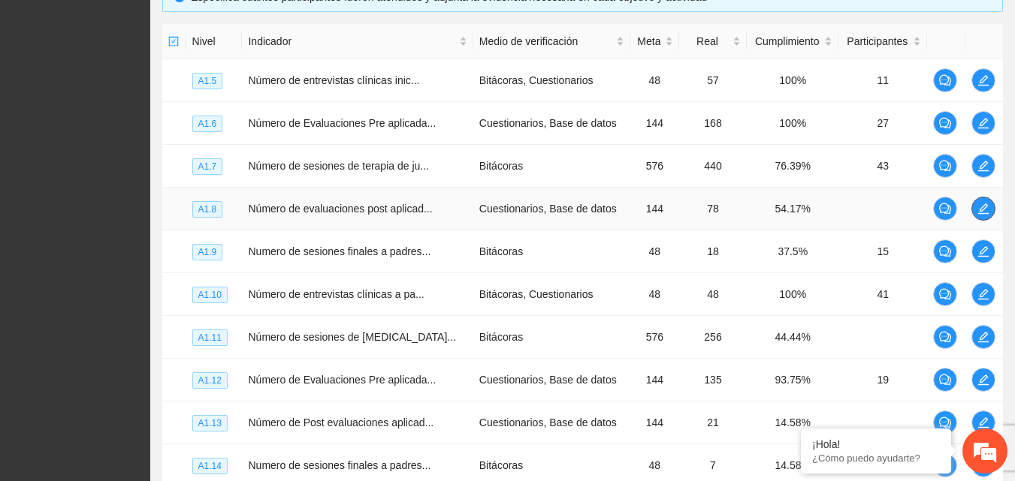
click at [985, 215] on button "button" at bounding box center [983, 209] width 24 height 24
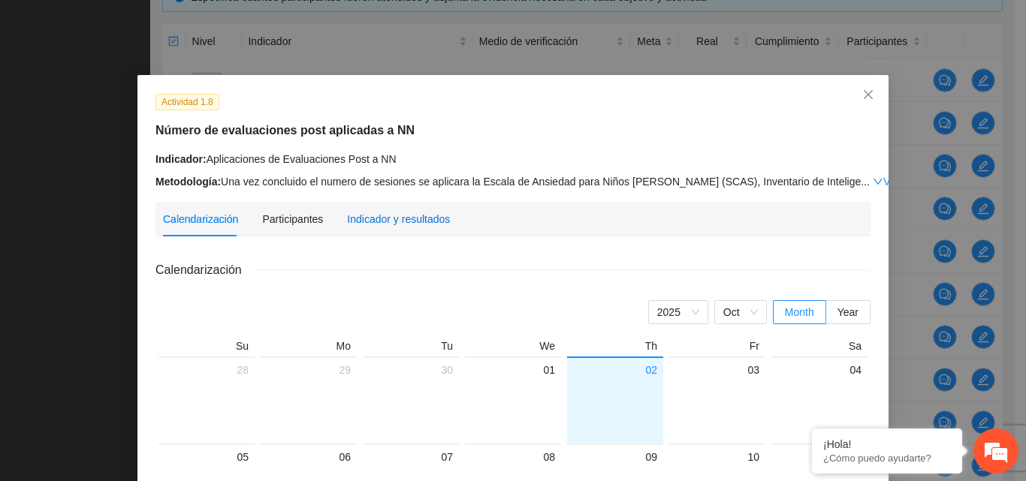
click at [420, 225] on div "Indicador y resultados" at bounding box center [398, 219] width 103 height 17
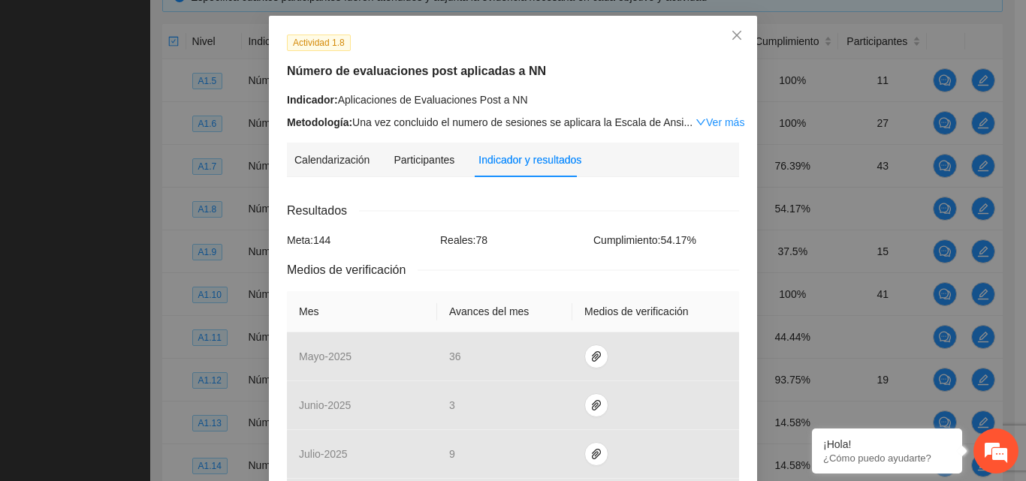
scroll to position [300, 0]
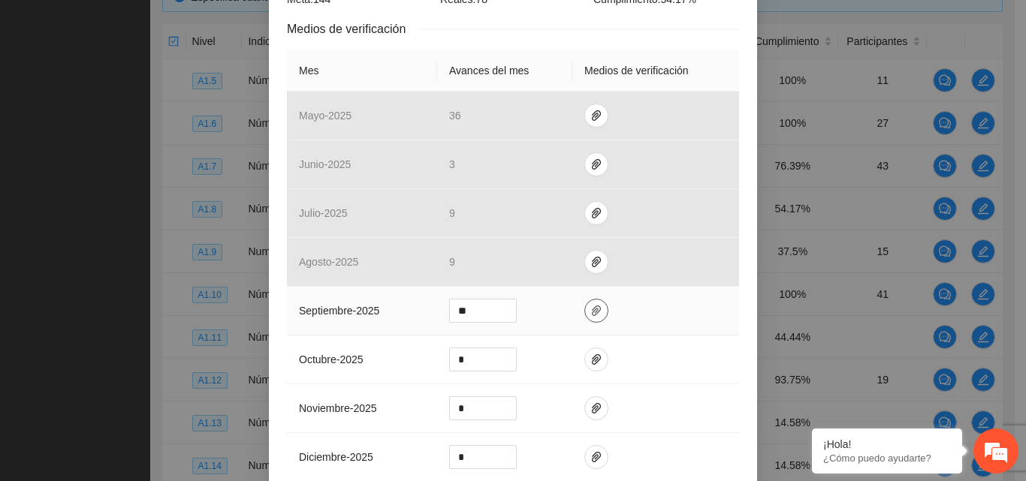
click at [593, 315] on icon "paper-clip" at bounding box center [596, 311] width 12 height 12
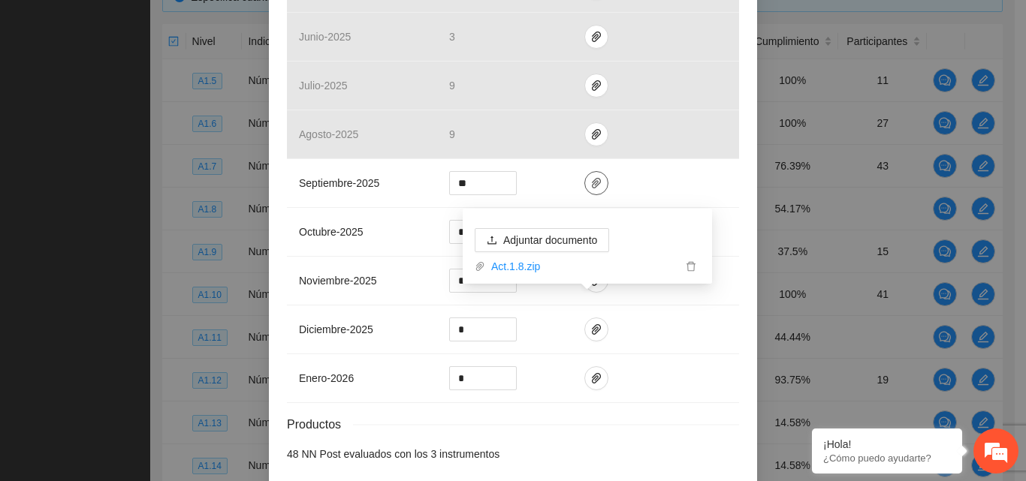
scroll to position [495, 0]
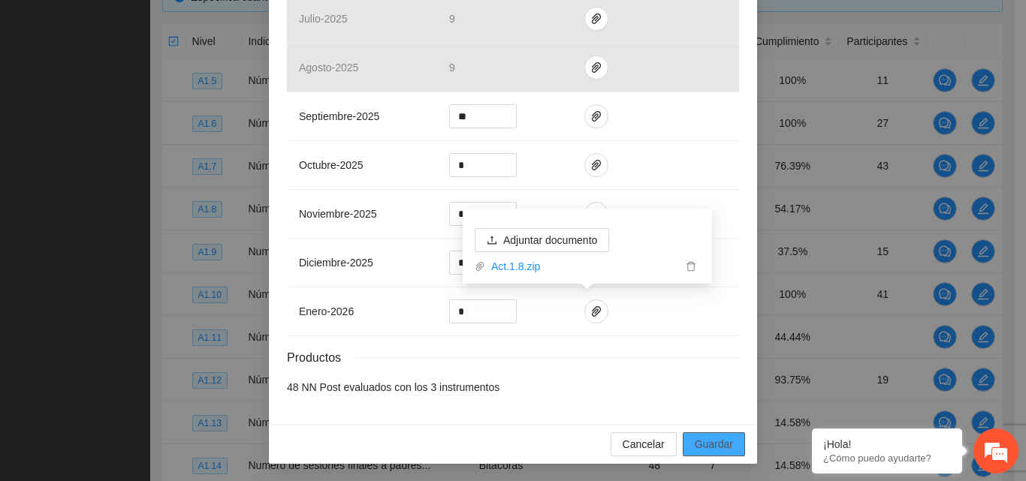
click at [713, 441] on span "Guardar" at bounding box center [714, 444] width 38 height 17
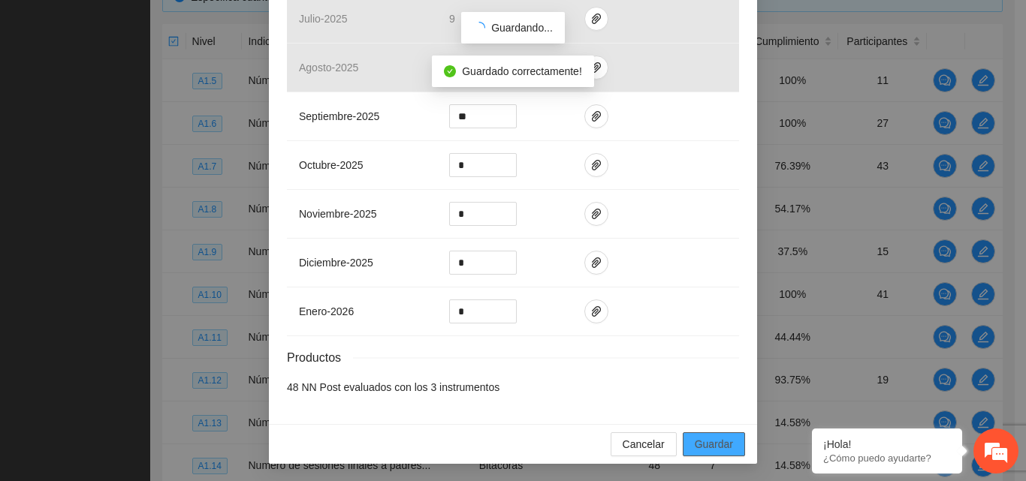
scroll to position [420, 0]
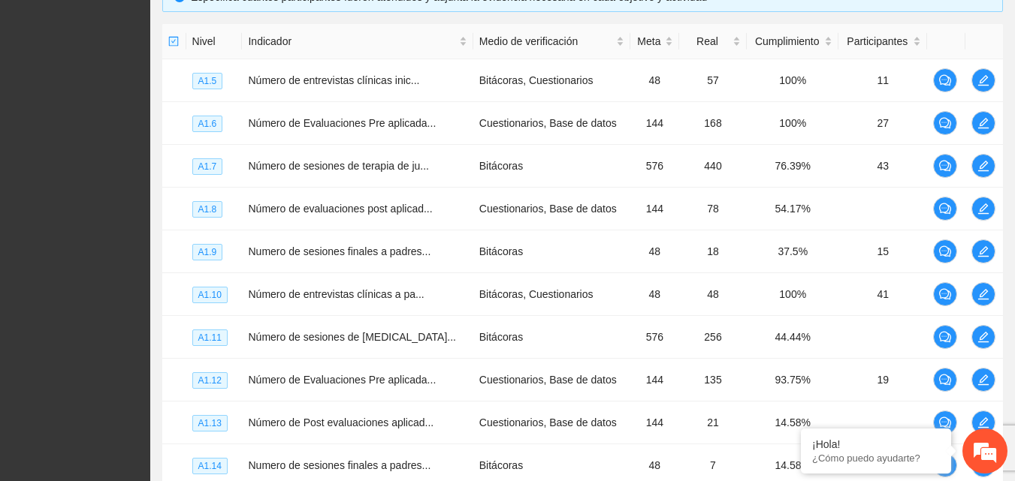
click at [100, 237] on div "Proyectos Activos La información contenida en este sitio es confidencial y para…" at bounding box center [75, 140] width 150 height 983
click at [981, 253] on icon "edit" at bounding box center [982, 251] width 11 height 11
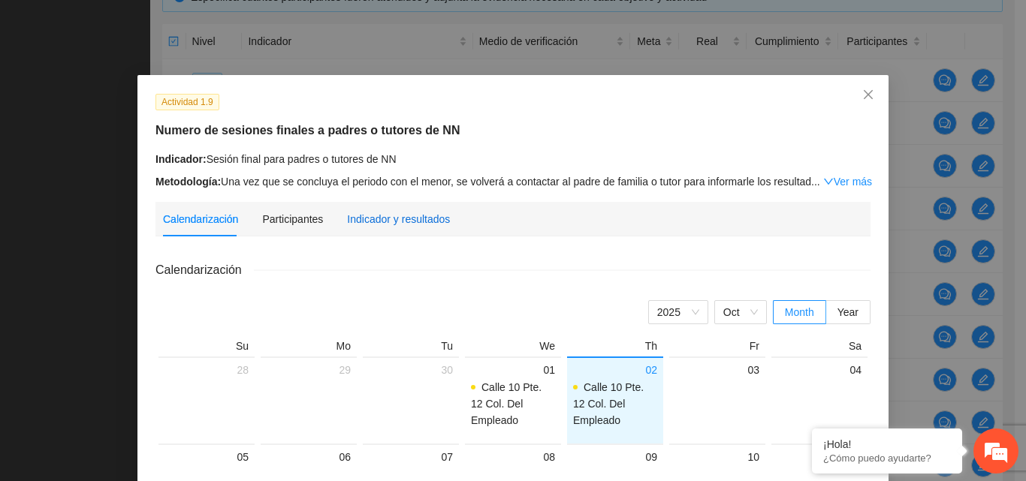
click at [420, 223] on div "Indicador y resultados" at bounding box center [398, 219] width 103 height 17
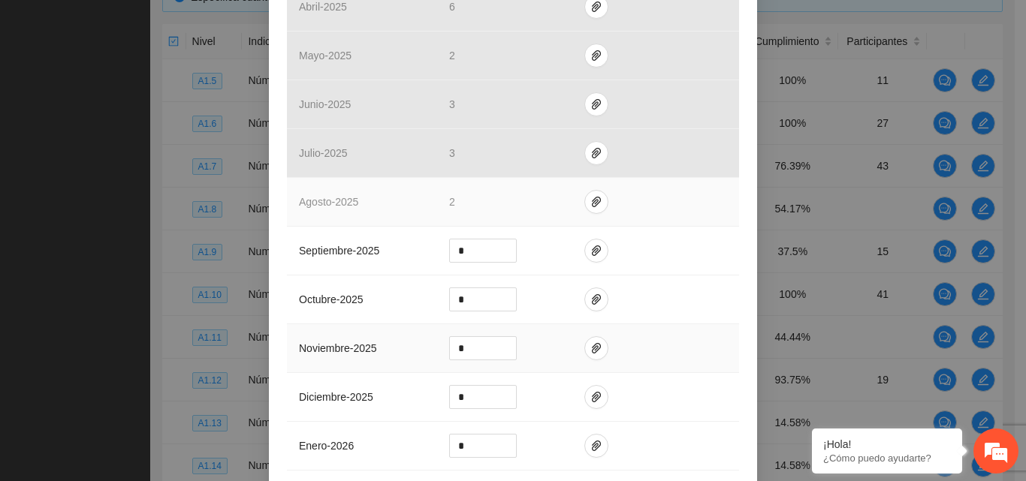
scroll to position [526, 0]
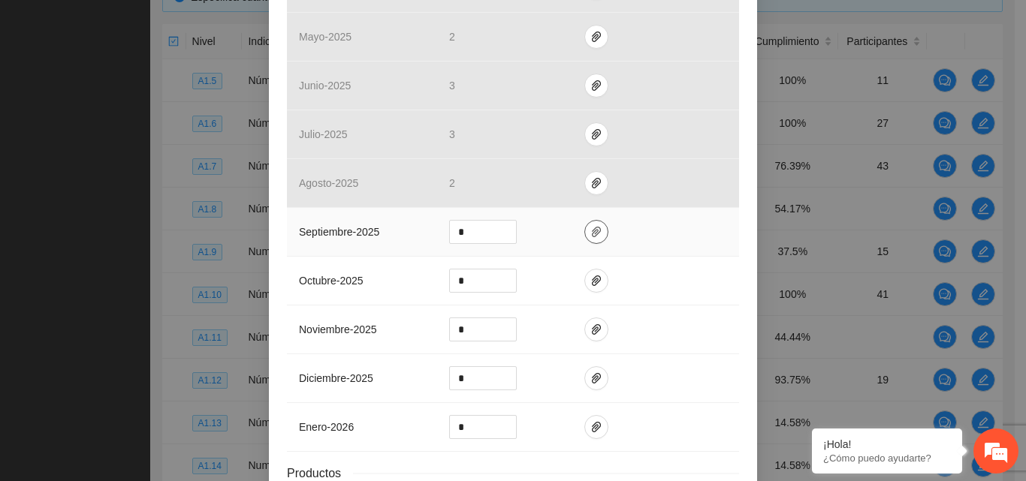
click at [590, 237] on icon "paper-clip" at bounding box center [596, 232] width 12 height 12
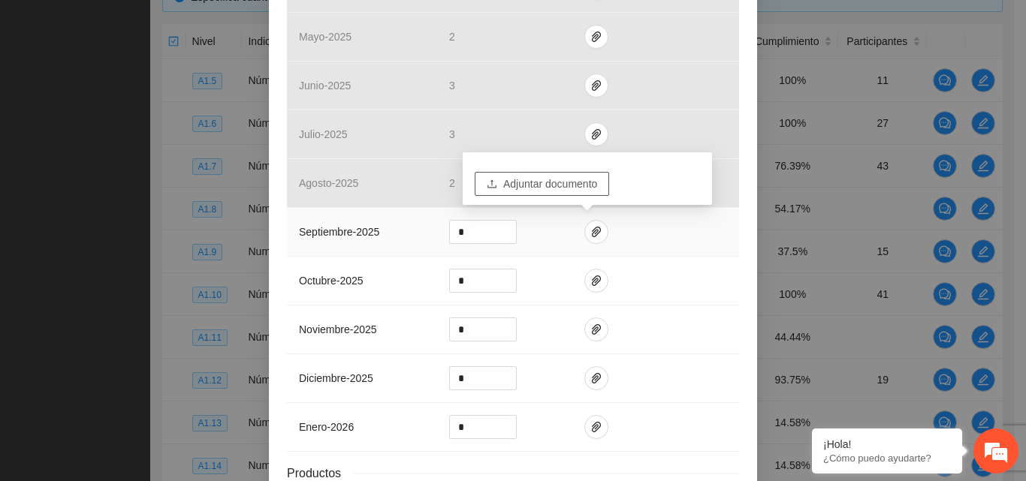
click at [574, 187] on span "Adjuntar documento" at bounding box center [550, 184] width 94 height 17
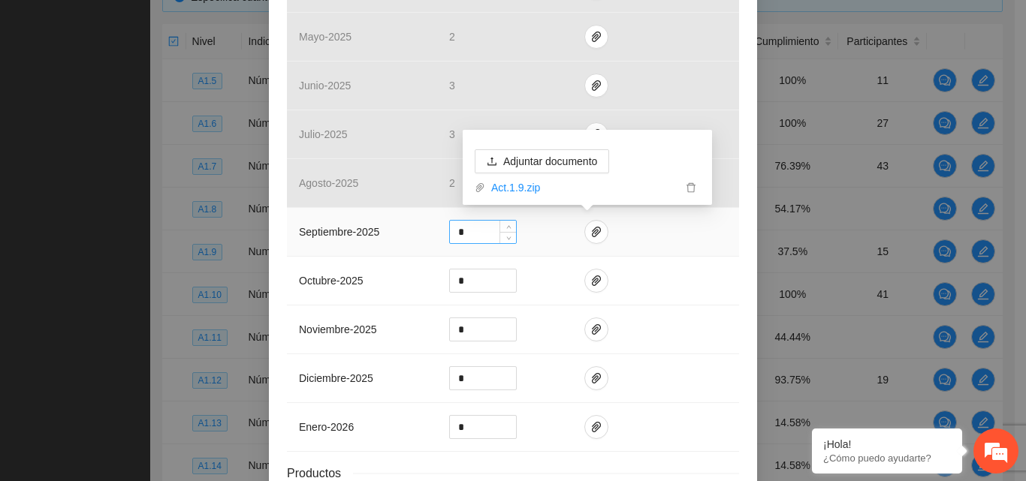
click at [479, 231] on input "*" at bounding box center [483, 232] width 66 height 23
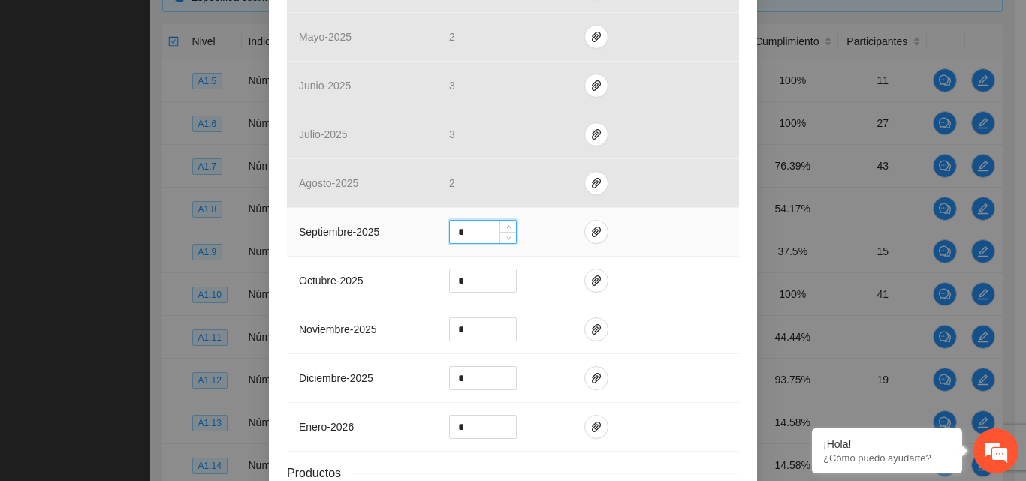
type input "*"
click at [638, 237] on td at bounding box center [655, 232] width 167 height 49
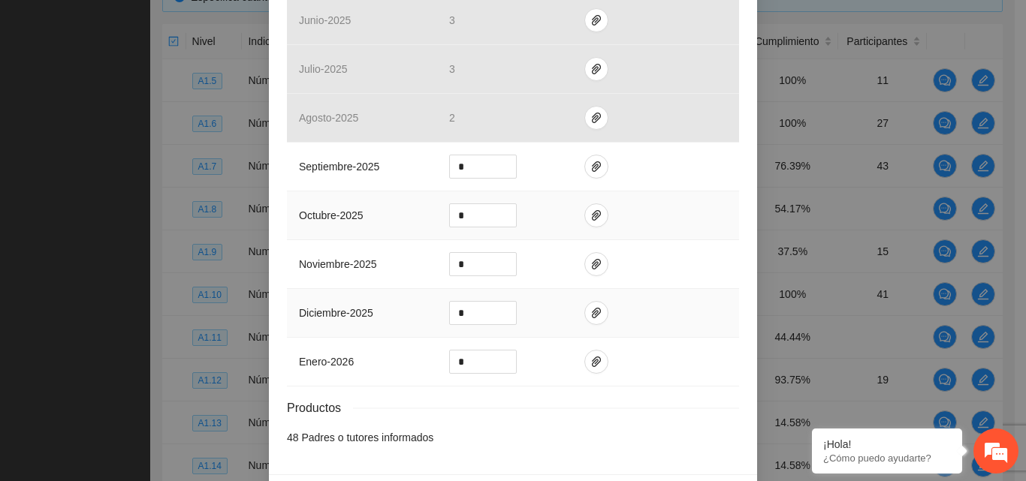
scroll to position [641, 0]
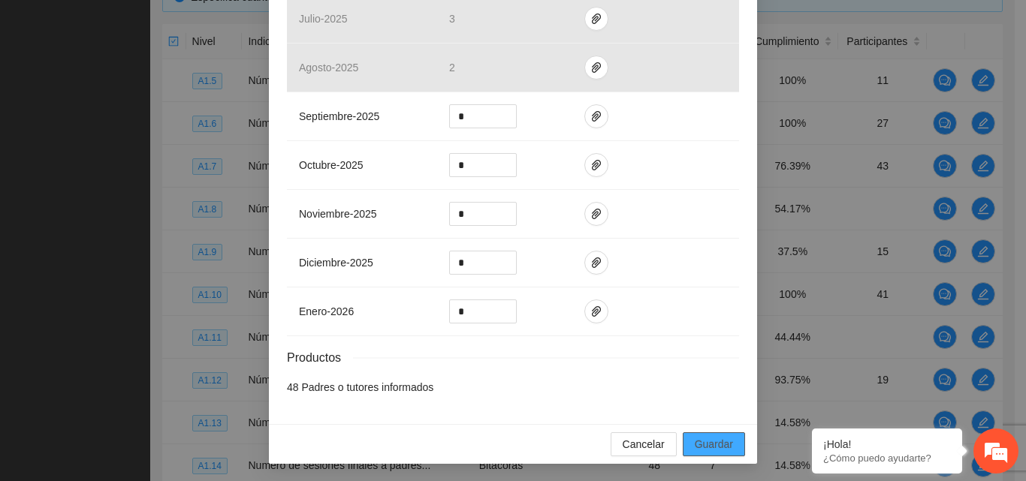
click at [706, 448] on span "Guardar" at bounding box center [714, 444] width 38 height 17
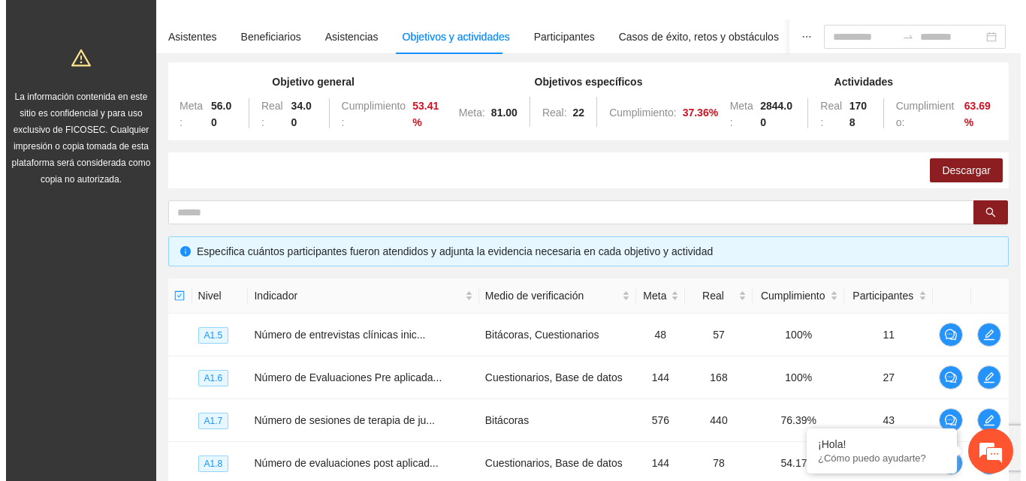
scroll to position [0, 0]
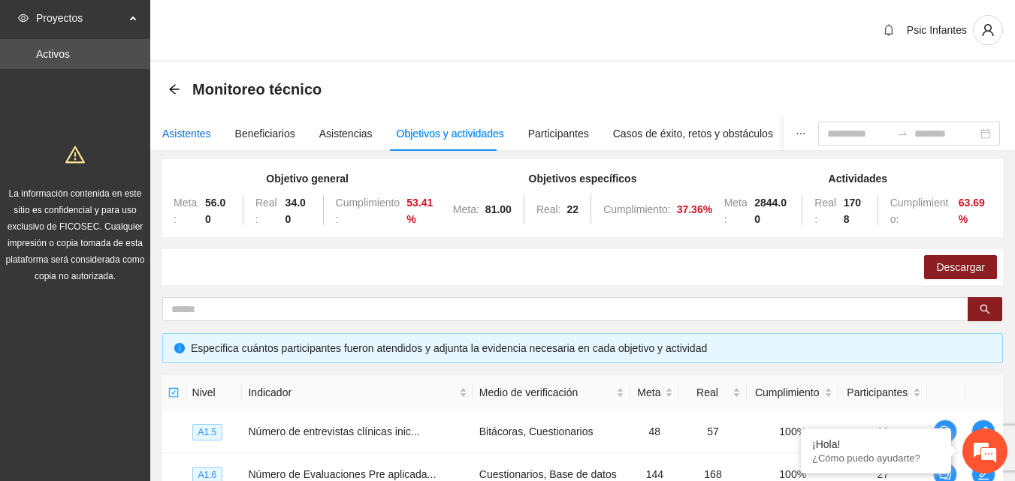
click at [166, 132] on div "Asistentes" at bounding box center [186, 133] width 49 height 17
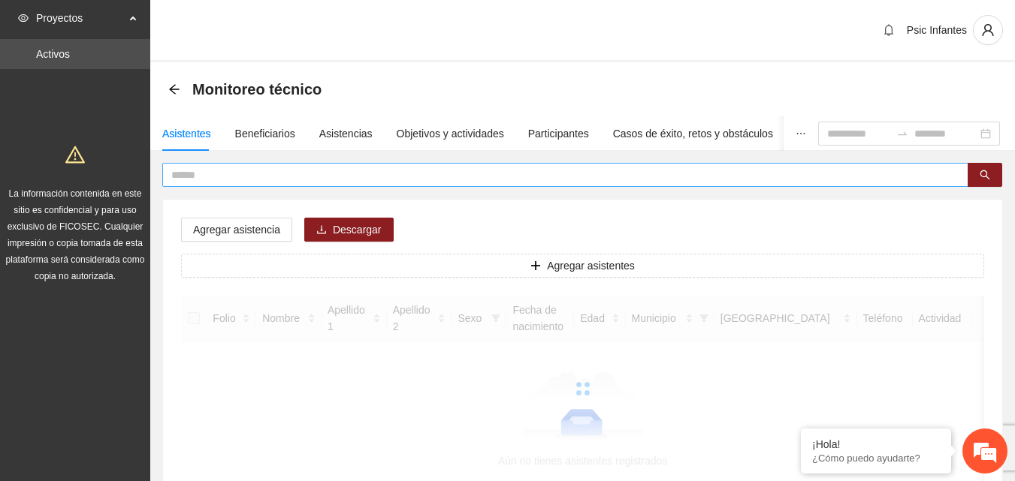
click at [250, 180] on input "text" at bounding box center [559, 175] width 776 height 17
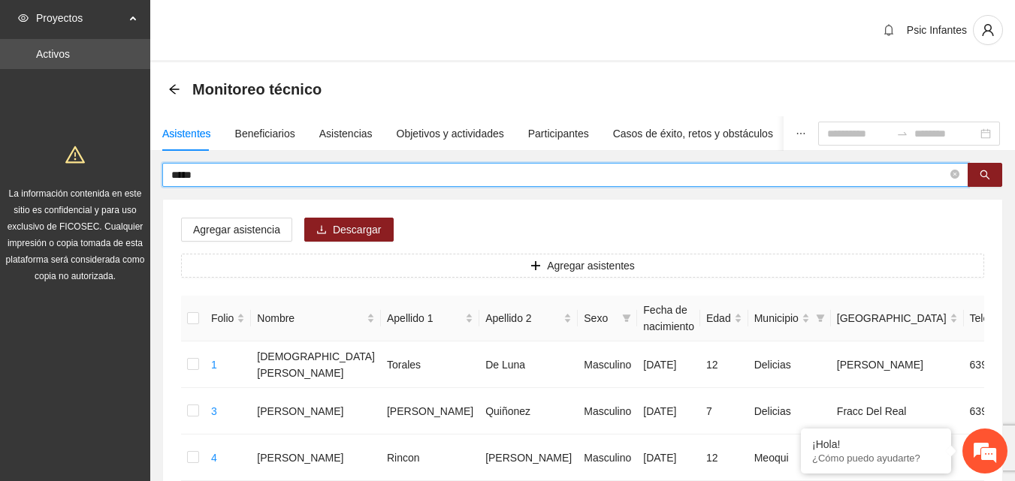
type input "*****"
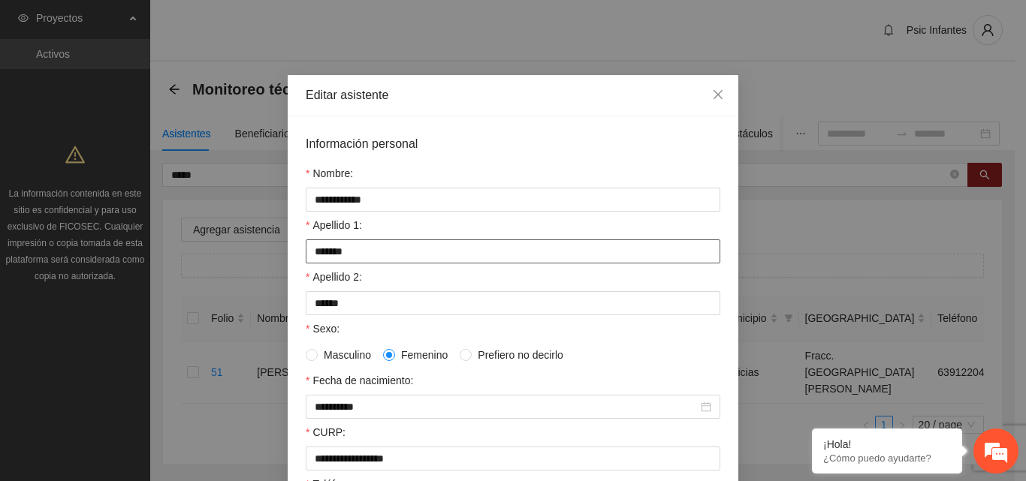
scroll to position [391, 0]
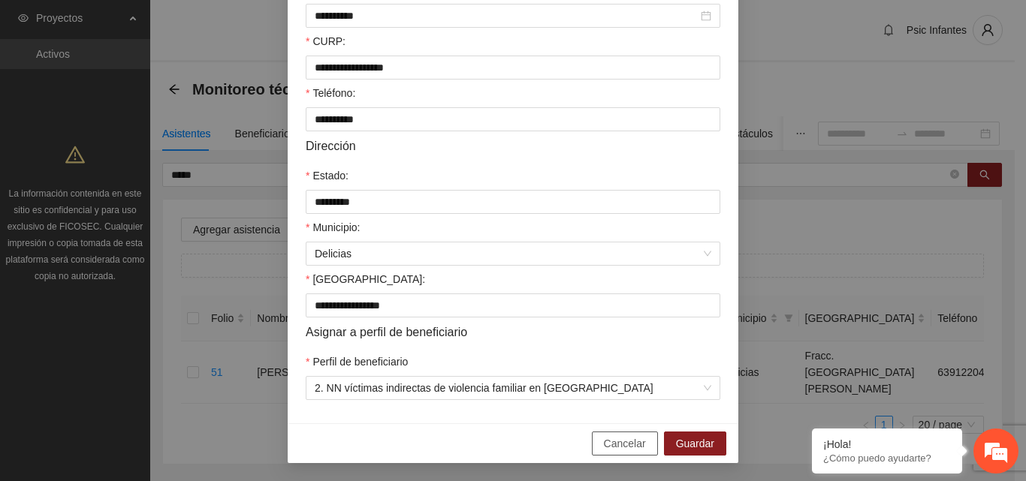
click at [599, 446] on button "Cancelar" at bounding box center [625, 444] width 66 height 24
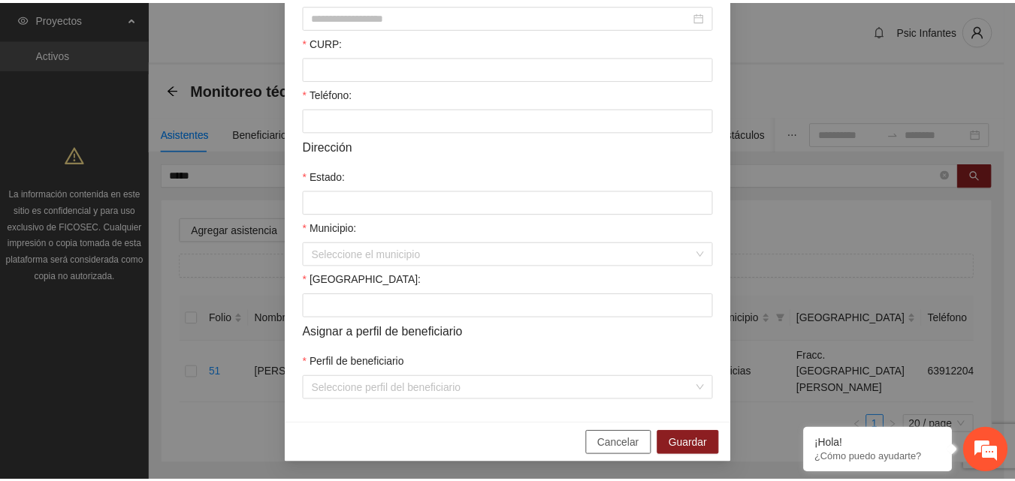
scroll to position [316, 0]
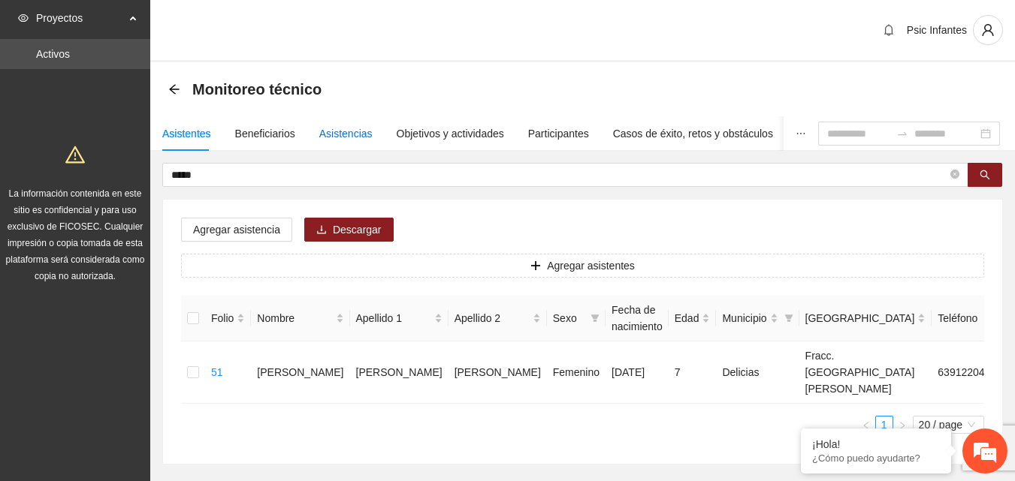
click at [346, 137] on div "Asistencias" at bounding box center [345, 133] width 53 height 17
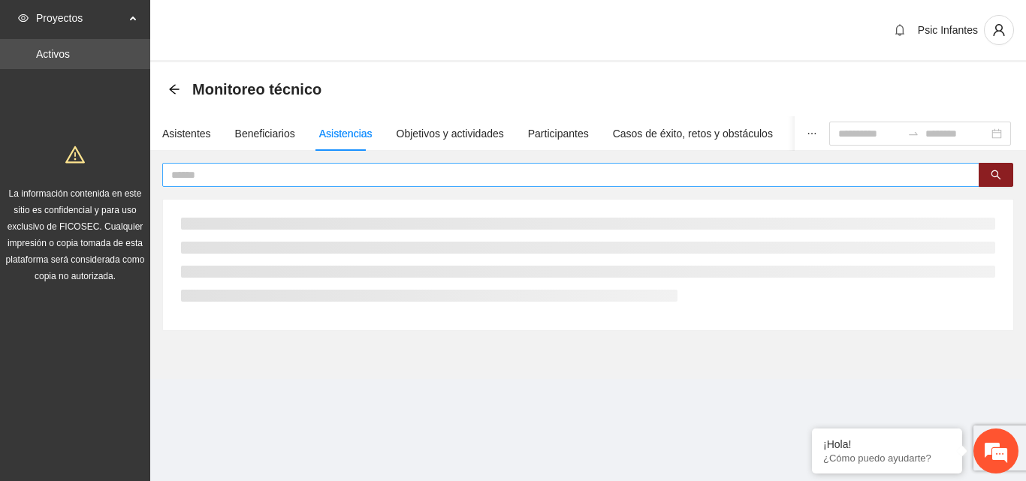
click at [313, 173] on input "text" at bounding box center [564, 175] width 787 height 17
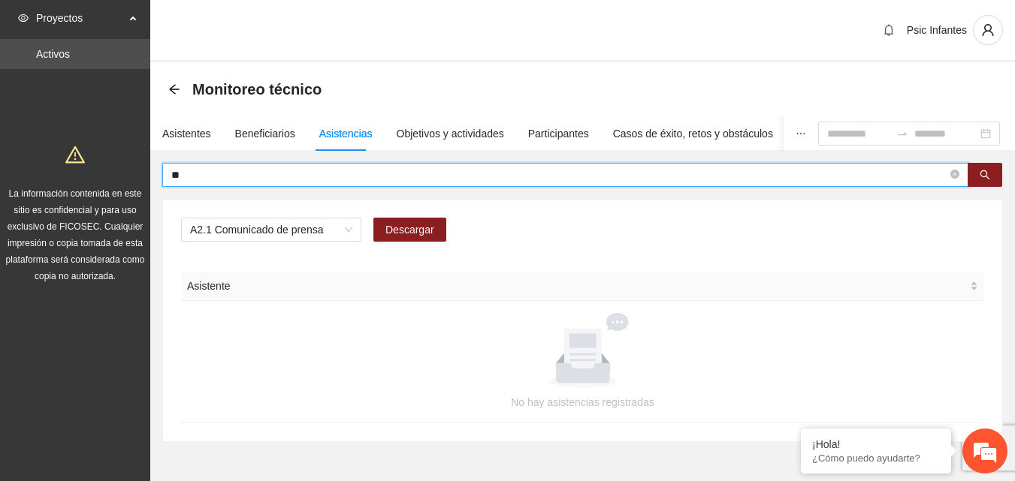
type input "*"
click at [324, 228] on span "A2.1 Comunicado de prensa" at bounding box center [271, 230] width 162 height 23
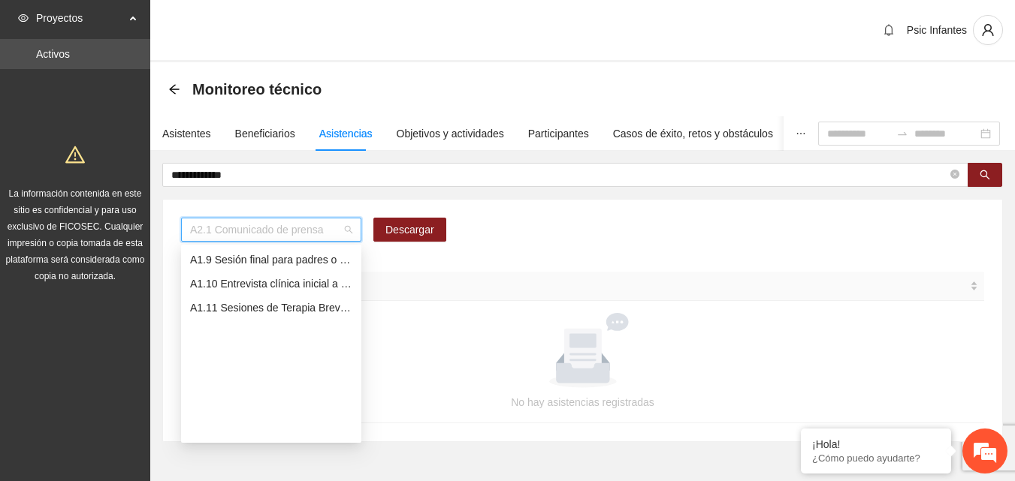
scroll to position [42, 0]
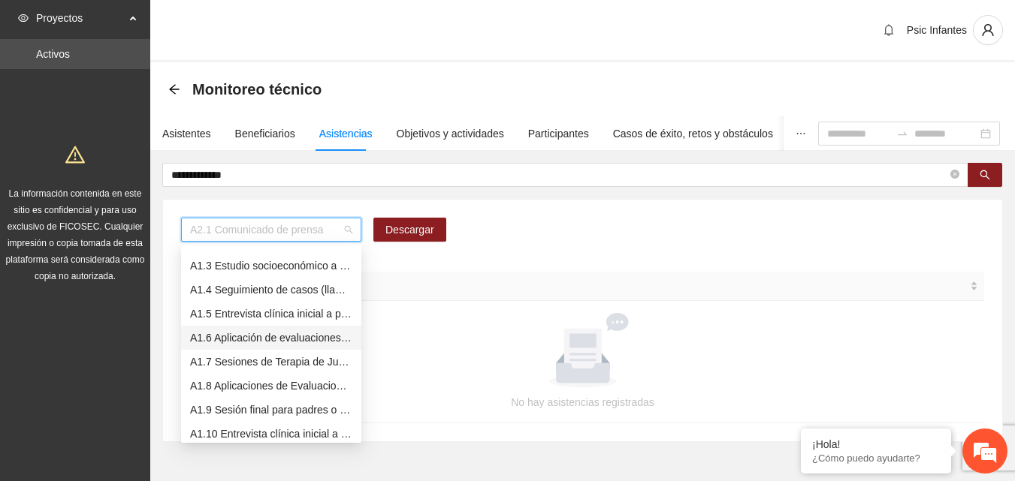
click at [283, 339] on div "A1.6 Aplicación de evaluaciones Pre a NN" at bounding box center [271, 338] width 162 height 17
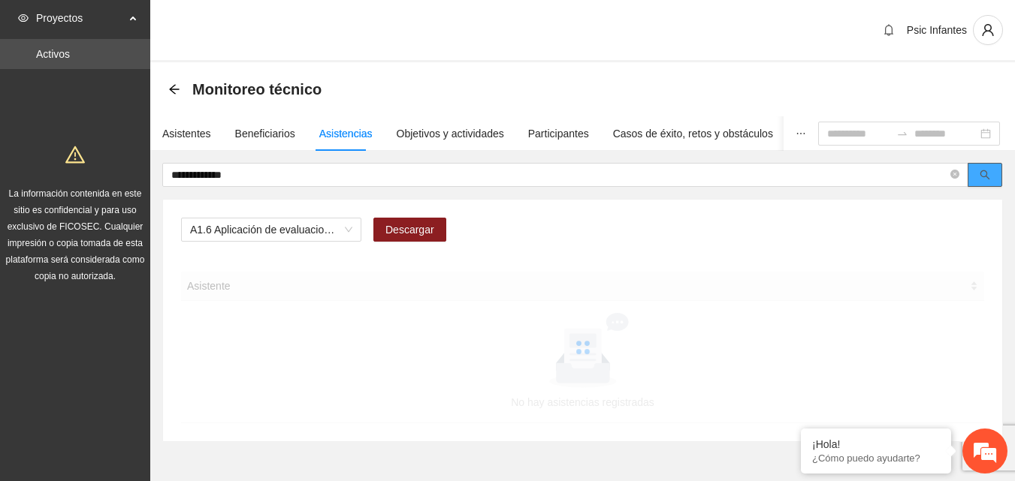
click at [974, 177] on button "button" at bounding box center [984, 175] width 35 height 24
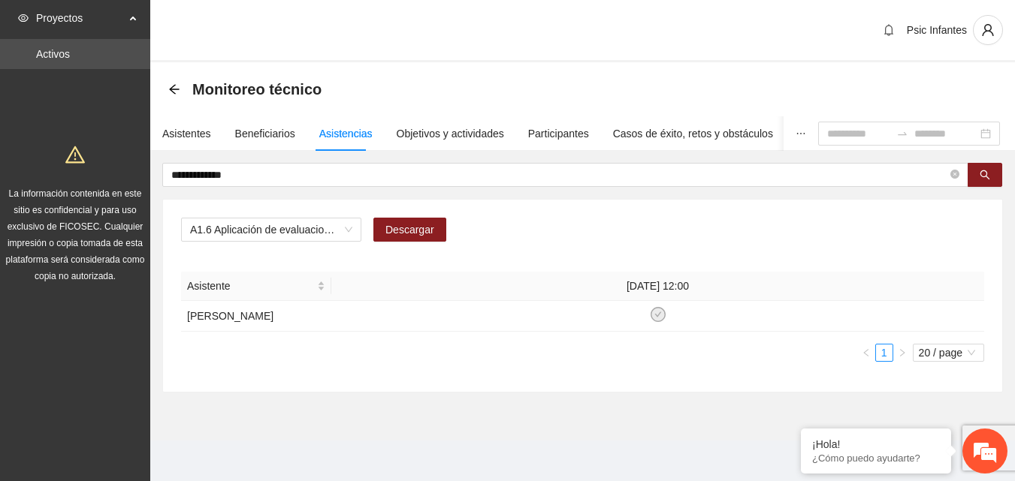
click at [433, 445] on section "**********" at bounding box center [582, 241] width 864 height 483
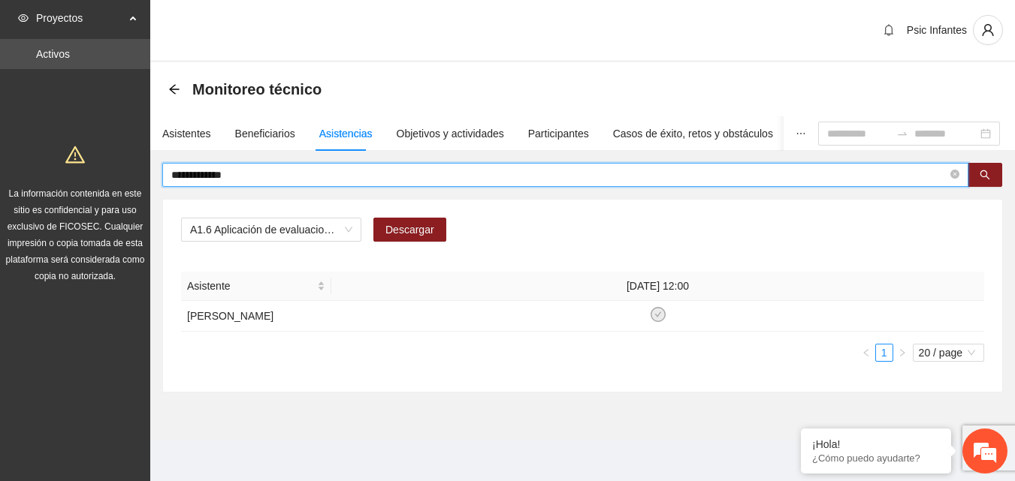
drag, startPoint x: 288, startPoint y: 176, endPoint x: 142, endPoint y: 177, distance: 146.4
click at [142, 177] on section "**********" at bounding box center [507, 241] width 1015 height 483
type input "*****"
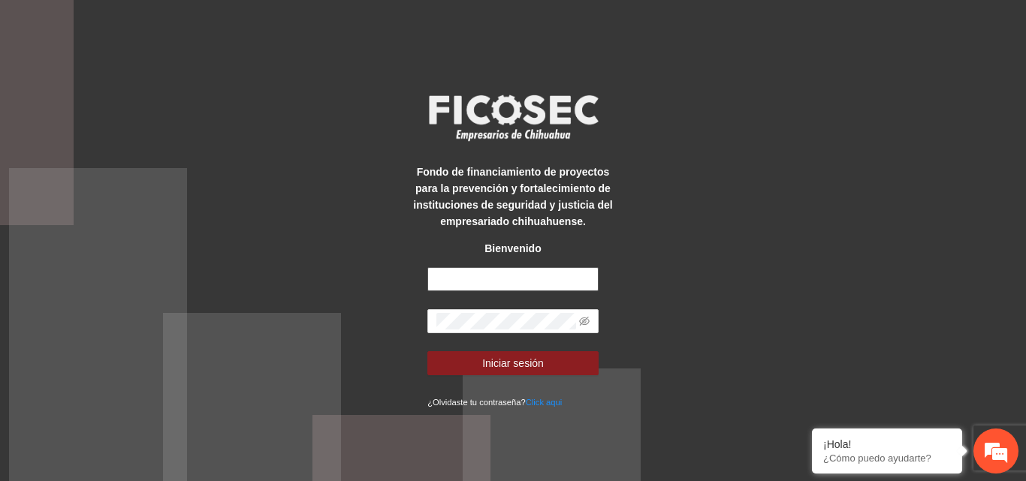
click at [500, 279] on input "text" at bounding box center [512, 279] width 171 height 24
type input "**********"
click at [481, 330] on span at bounding box center [512, 321] width 171 height 24
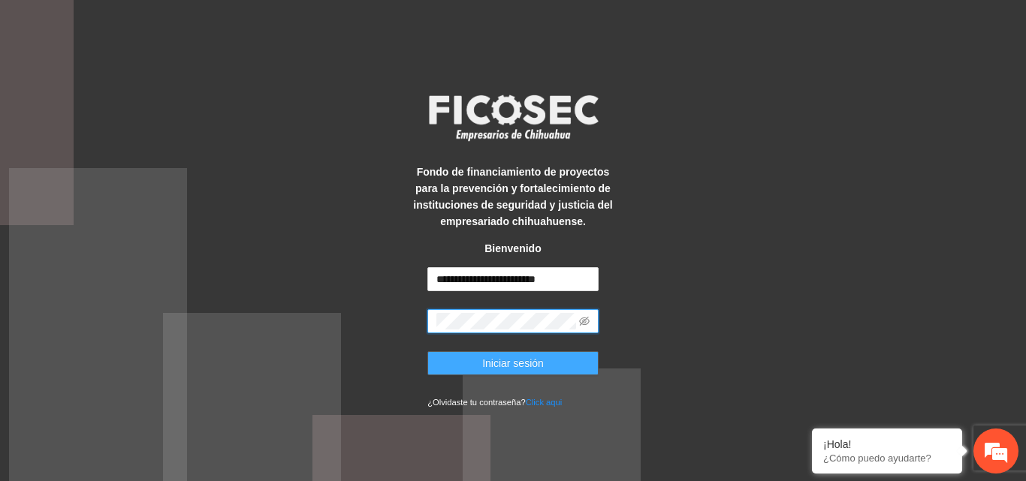
click at [508, 370] on span "Iniciar sesión" at bounding box center [513, 363] width 62 height 17
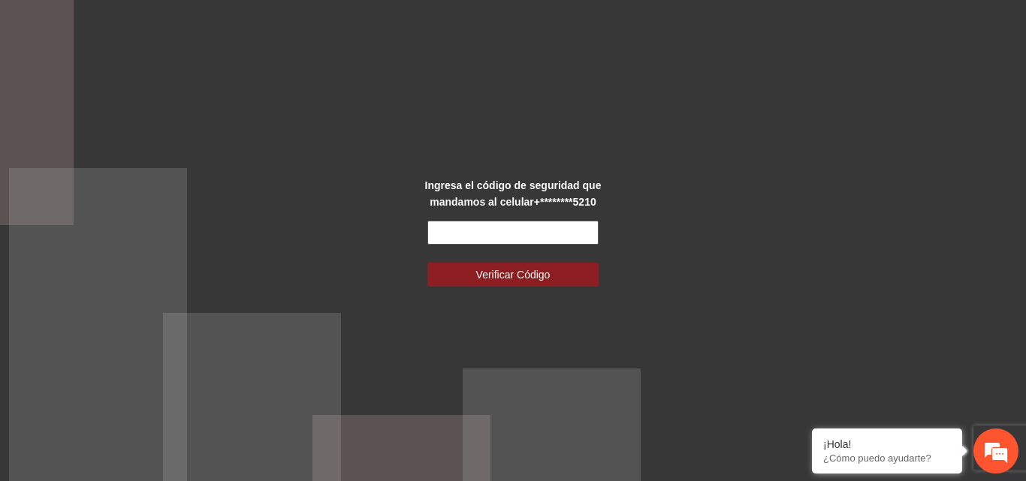
click at [529, 224] on input "text" at bounding box center [512, 233] width 171 height 24
type input "******"
click at [427, 263] on button "Verificar Código" at bounding box center [512, 275] width 171 height 24
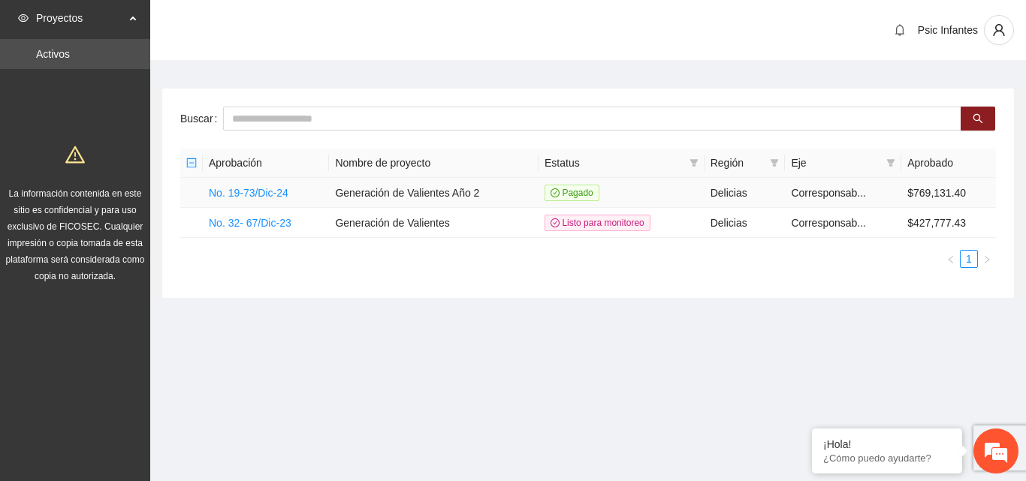
click at [261, 201] on td "No. 19-73/Dic-24" at bounding box center [266, 193] width 126 height 30
click at [268, 193] on link "No. 19-73/Dic-24" at bounding box center [249, 193] width 80 height 12
